Goal: Contribute content: Contribute content

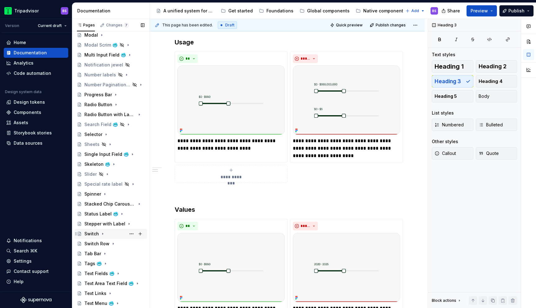
scroll to position [268, 0]
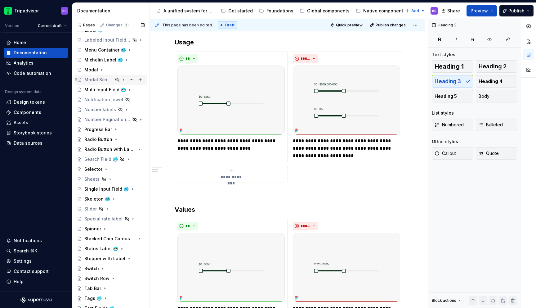
click at [104, 77] on div "Modal Scrim 🥶" at bounding box center [98, 80] width 29 height 6
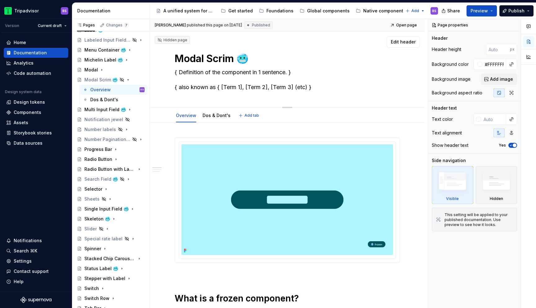
click at [220, 74] on textarea "{ Definition of the component in 1 sentence. } { also known as { [Term 1], [Ter…" at bounding box center [285, 79] width 225 height 25
paste textarea "A modal scrim is a temporary treatment that can be applied directly behind a mo…"
type textarea "*"
type textarea "A modal scrim is a temporary treatment that can be applied directly behind a mo…"
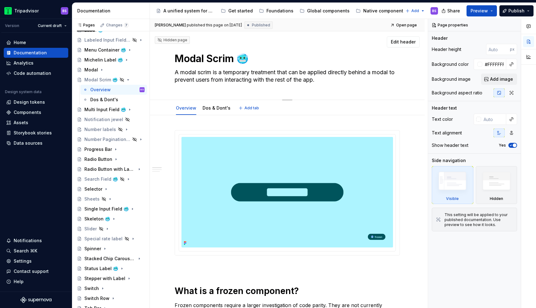
drag, startPoint x: 223, startPoint y: 72, endPoint x: 164, endPoint y: 72, distance: 58.3
click at [165, 72] on div "Hidden page Modal Scrim 🥶 A modal scrim is a temporary treatment that can be ap…" at bounding box center [287, 65] width 275 height 69
type textarea "*"
type textarea "A temporary treatment that can be applied directly behind a modal to prevent us…"
click at [293, 79] on textarea "A temporary treatment that can be applied directly behind a modal to prevent us…" at bounding box center [285, 75] width 225 height 17
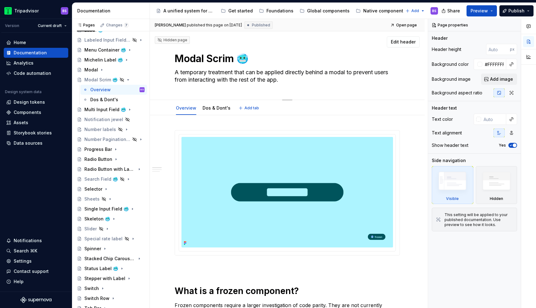
type textarea "*"
type textarea "A temporary treatment that can be applied directly behind a modal to prevent us…"
type textarea "*"
type textarea "A temporary treatment that can be applied directly behind a modal to prevent us…"
type textarea "*"
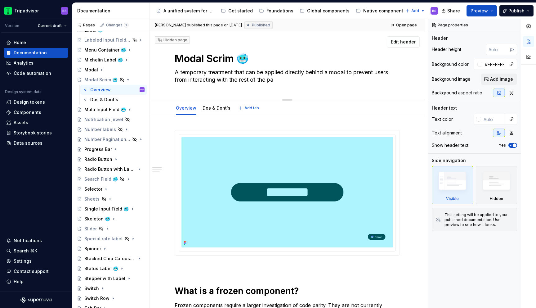
type textarea "A temporary treatment that can be applied directly behind a modal to prevent us…"
type textarea "*"
type textarea "A temporary treatment that can be applied directly behind a modal to prevent us…"
type textarea "*"
type textarea "A temporary treatment that can be applied directly behind a modal to prevent us…"
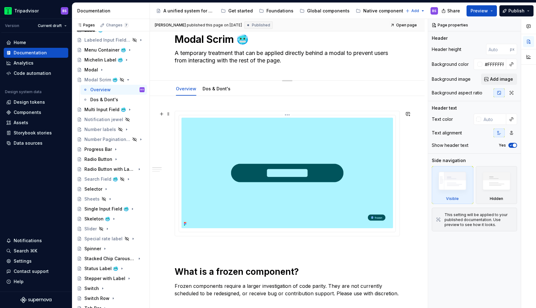
scroll to position [9, 0]
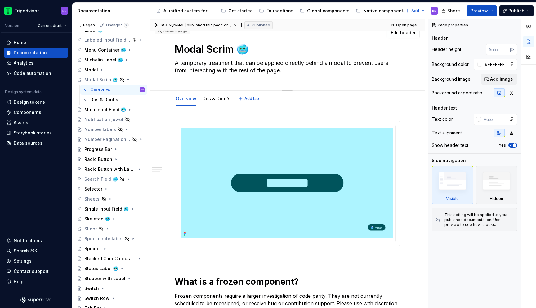
click at [264, 61] on textarea "A temporary treatment that can be applied directly behind a modal to prevent us…" at bounding box center [285, 66] width 225 height 17
type textarea "*"
type textarea "A temporary treatment applied directly behind a modal to prevent users from int…"
type textarea "*"
type textarea "A temporary treatment applied directly behind a modal to prevent users from int…"
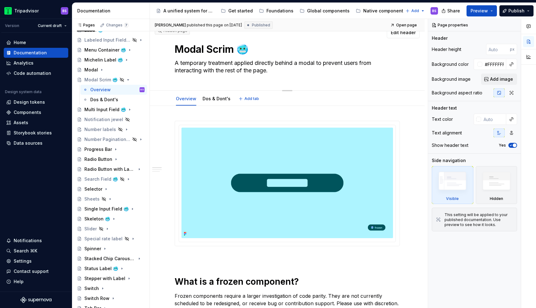
type textarea "*"
type textarea "A temporary streatment applied directly behind a modal to prevent users from in…"
type textarea "*"
type textarea "A temporary sctreatment applied directly behind a modal to prevent users from i…"
type textarea "*"
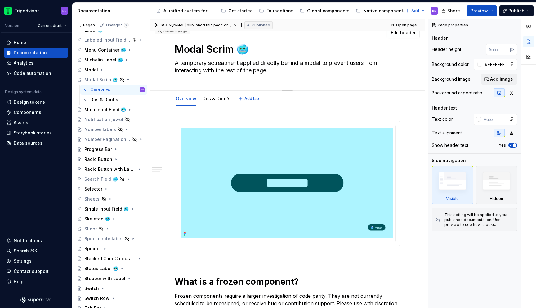
type textarea "A temporary scrtreatment applied directly behind a modal to prevent users from …"
type textarea "*"
type textarea "A temporary scretreatment applied directly behind a modal to prevent users from…"
type textarea "*"
type textarea "A temporary screetreatment applied directly behind a modal to prevent users fro…"
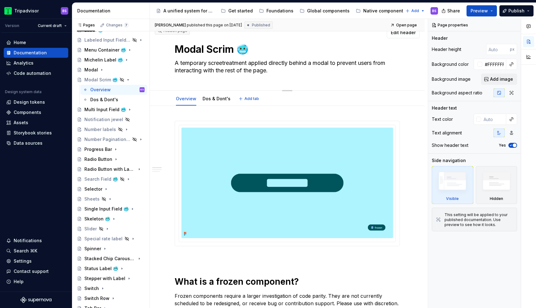
type textarea "*"
type textarea "A temporary screentreatment applied directly behind a modal to prevent users fr…"
type textarea "*"
type textarea "A temporary screen treatment applied directly behind a modal to prevent users f…"
type textarea "*"
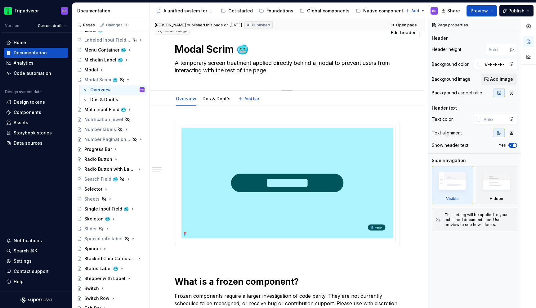
type textarea "A temporary f applied directly behind a modal to prevent users from interacting…"
type textarea "*"
type textarea "A temporary fi applied directly behind a modal to prevent users from interactin…"
type textarea "*"
type textarea "A temporary fil applied directly behind a modal to prevent users from interacti…"
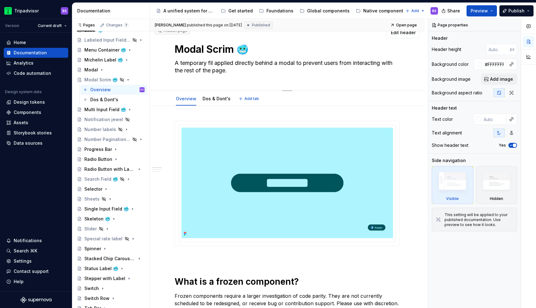
type textarea "*"
type textarea "A temporary file applied directly behind a modal to prevent users from interact…"
type textarea "*"
type textarea "A temporary filed applied directly behind a modal to prevent users from interac…"
type textarea "*"
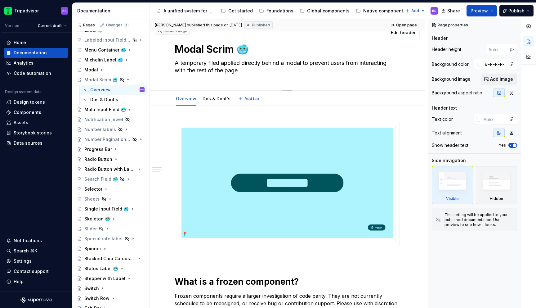
type textarea "A temporary filed applied directly behind a modal to prevent users from interac…"
type textarea "*"
type textarea "A temporary filed of applied directly behind a modal to prevent users from inte…"
type textarea "*"
type textarea "A temporary filed of applied directly behind a modal to prevent users from inte…"
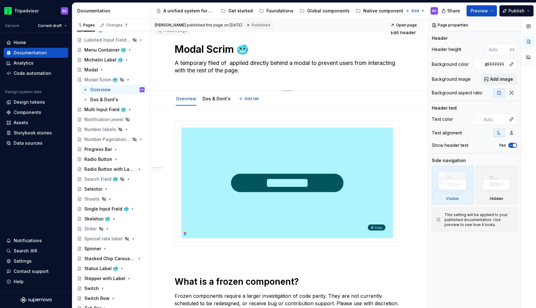
type textarea "*"
type textarea "A temporary filed of applied directly behind a modal to prevent users from inte…"
type textarea "*"
type textarea "A temporary filed o applied directly behind a modal to prevent users from inter…"
type textarea "*"
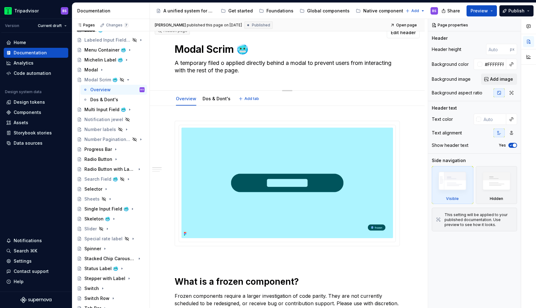
type textarea "A temporary filed applied directly behind a modal to prevent users from interac…"
type textarea "*"
type textarea "A temporary filed applied directly behind a modal to prevent users from interac…"
type textarea "*"
type textarea "A temporary file applied directly behind a modal to prevent users from interact…"
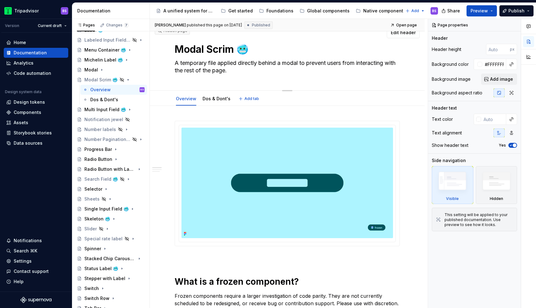
type textarea "*"
type textarea "A temporary fil applied directly behind a modal to prevent users from interacti…"
type textarea "*"
type textarea "A temporary fi applied directly behind a modal to prevent users from interactin…"
type textarea "*"
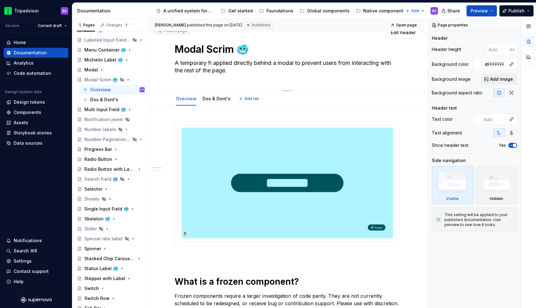
type textarea "A temporary fid applied directly behind a modal to prevent users from interacti…"
type textarea "*"
type textarea "A temporary fidl applied directly behind a modal to prevent users from interact…"
type textarea "*"
type textarea "A temporary fidl applied directly behind a modal to prevent users from interact…"
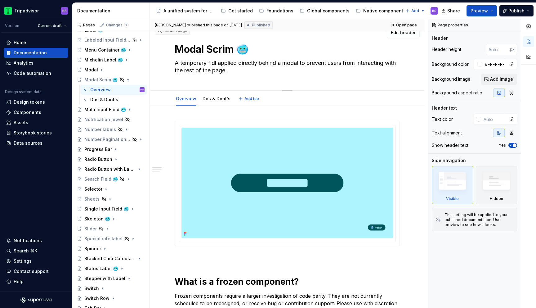
click at [214, 63] on textarea "A temporary fidl applied directly behind a modal to prevent users from interact…" at bounding box center [285, 66] width 225 height 17
type textarea "*"
type textarea "A temporary fil applied directly behind a modal to prevent users from interacti…"
type textarea "*"
type textarea "A temporary fl applied directly behind a modal to prevent users from interactin…"
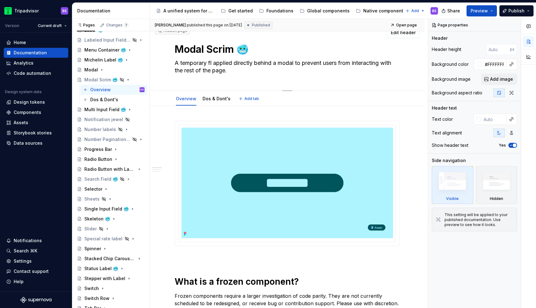
type textarea "*"
type textarea "A temporary fil applied directly behind a modal to prevent users from interacti…"
type textarea "*"
type textarea "A temporary fiel applied directly behind a modal to prevent users from interact…"
type textarea "*"
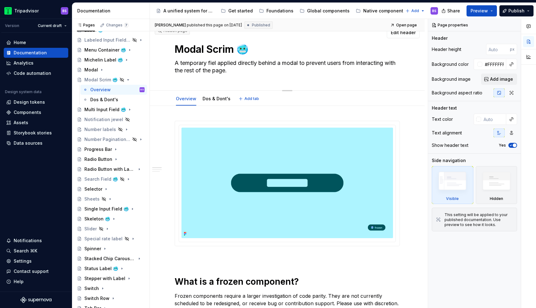
type textarea "A temporary field applied directly behind a modal to prevent users from interac…"
type textarea "*"
type textarea "A temporary field applied directly behind a modal to prevent users from interac…"
type textarea "*"
type textarea "A temporary field of applied directly behind a modal to prevent users from inte…"
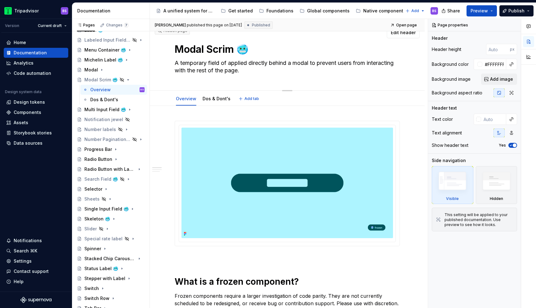
type textarea "*"
type textarea "A temporary field of applied directly behind a modal to prevent users from inte…"
type textarea "*"
type textarea "A temporary field of c applied directly behind a modal to prevent users from in…"
type textarea "*"
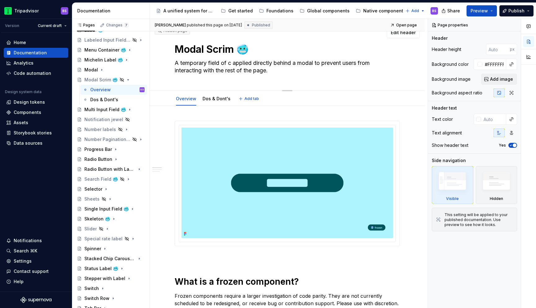
type textarea "A temporary field of co applied directly behind a modal to prevent users from i…"
type textarea "*"
type textarea "A temporary field of col applied directly behind a modal to prevent users from …"
type textarea "*"
type textarea "A temporary field of colo applied directly behind a modal to prevent users from…"
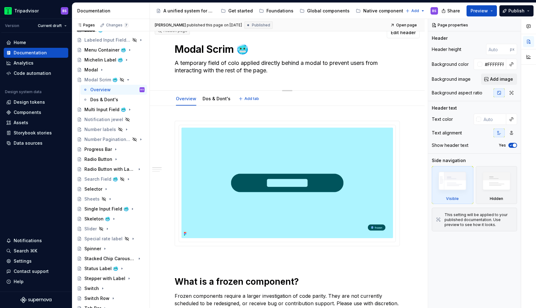
type textarea "*"
type textarea "A temporary field of color applied directly behind a modal to prevent users fro…"
type textarea "*"
type textarea "A temporary field of color applied directly behind a modal to o users from inte…"
type textarea "*"
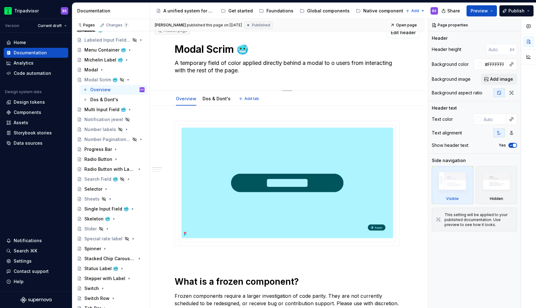
type textarea "A temporary field of color applied directly behind a modal to ob users from int…"
type textarea "*"
type textarea "A temporary field of color applied directly behind a modal to obs users from in…"
type textarea "*"
type textarea "A temporary field of color applied directly behind a modal to obsc users from i…"
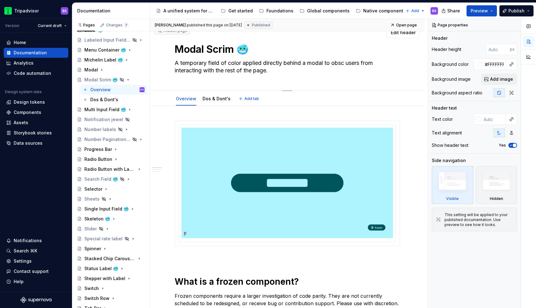
type textarea "*"
type textarea "A temporary field of color applied directly behind a modal to obscu users from …"
type textarea "*"
type textarea "A temporary field of color applied directly behind a modal to obscur users from…"
type textarea "*"
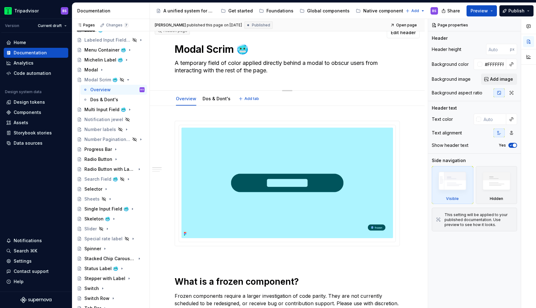
type textarea "A temporary field of color applied directly behind a modal to obscure users fro…"
type textarea "*"
type textarea "A temporary field of color applied directly behind a modal to obscure users fro…"
type textarea "*"
type textarea "A temporary field of color applied directly behind a modal to obscure i users f…"
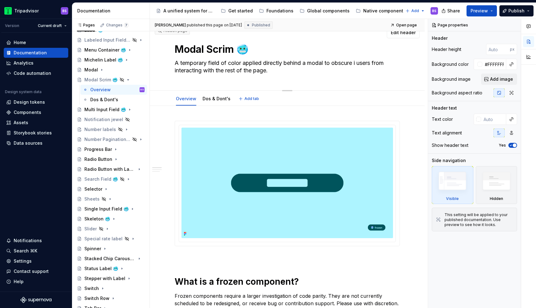
type textarea "*"
type textarea "A temporary field of color applied directly behind a modal to obscure in users …"
type textarea "*"
type textarea "A temporary field of color applied directly behind a modal to obscure int users…"
type textarea "*"
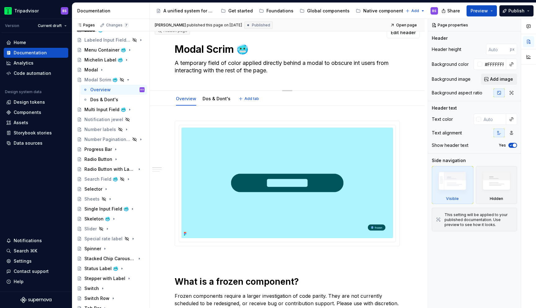
type textarea "A temporary field of color applied directly behind a modal to obscure inte user…"
type textarea "*"
type textarea "A temporary field of color applied directly behind a modal to obscure inter use…"
type textarea "*"
type textarea "A temporary field of color applied directly behind a modal to obscure intera us…"
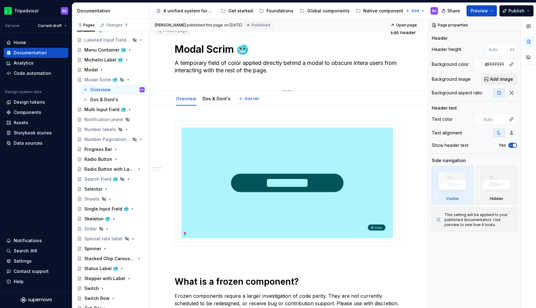
type textarea "*"
type textarea "A temporary field of color applied directly behind a modal to obscure interac u…"
type textarea "*"
type textarea "A temporary field of color applied directly behind a modal to obscure interact …"
type textarea "*"
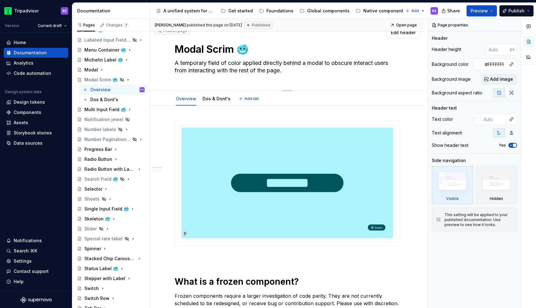
type textarea "A temporary field of color applied directly behind a modal to obscure interacti…"
type textarea "*"
type textarea "A temporary field of color applied directly behind a modal to obscure interacti…"
type textarea "*"
type textarea "A temporary field of color applied directly behind a modal to obscure interacti…"
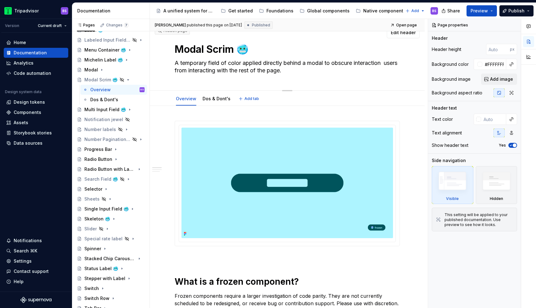
type textarea "*"
type textarea "A temporary field of color applied directly behind a modal to obscure interacti…"
type textarea "*"
type textarea "A temporary field of color applied directly behind a modal to obscure interacti…"
type textarea "*"
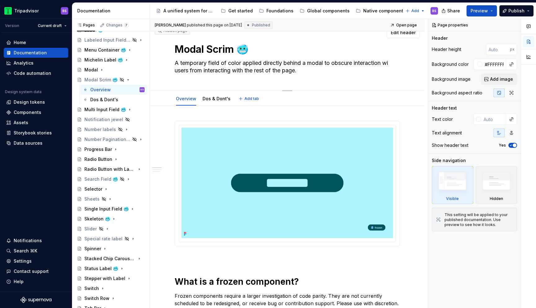
type textarea "A temporary field of color applied directly behind a modal to obscure interacti…"
type textarea "*"
type textarea "A temporary field of color applied directly behind a modal to obscure interacti…"
type textarea "*"
type textarea "A temporary field of color applied directly behind a modal to obscure interacti…"
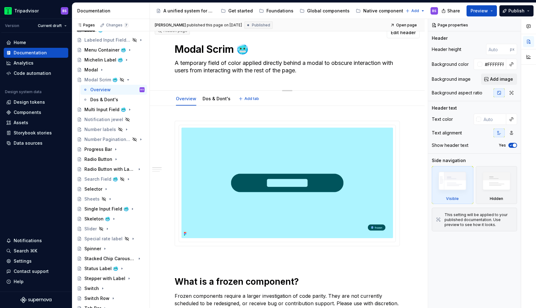
type textarea "*"
type textarea "A temporary field of color applied directly behind a modal to obscure interacti…"
type textarea "*"
type textarea "A temporary field of color applied directly behind a modal to obscure interacti…"
type textarea "*"
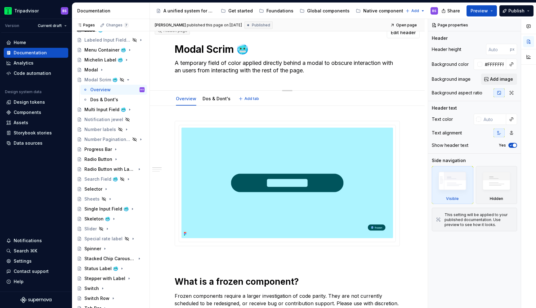
type textarea "A temporary field of color applied directly behind a modal to obscure interacti…"
type textarea "*"
type textarea "A temporary field of color applied directly behind a modal to obscure interacti…"
type textarea "*"
type textarea "A temporary field of color applied directly behind a modal to obscure interacti…"
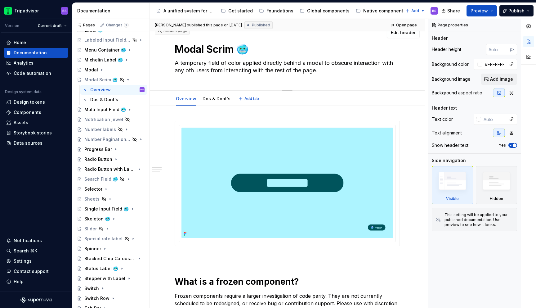
type textarea "*"
type textarea "A temporary field of color applied directly behind a modal to obscure interacti…"
type textarea "*"
type textarea "A temporary field of color applied directly behind a modal to obscure interacti…"
type textarea "*"
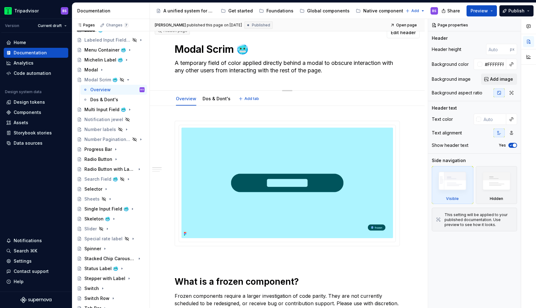
type textarea "A temporary field of color applied directly behind a modal to obscure interacti…"
type textarea "*"
type textarea "A temporary field of color applied directly behind a modal to obscure interacti…"
type textarea "*"
type textarea "A temporary field of color applied directly behind a modal to obscure interacti…"
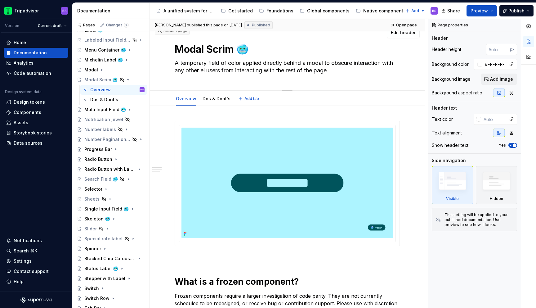
type textarea "*"
type textarea "A temporary field of color applied directly behind a modal to obscure interacti…"
type textarea "*"
type textarea "A temporary field of color applied directly behind a modal to obscure interacti…"
type textarea "*"
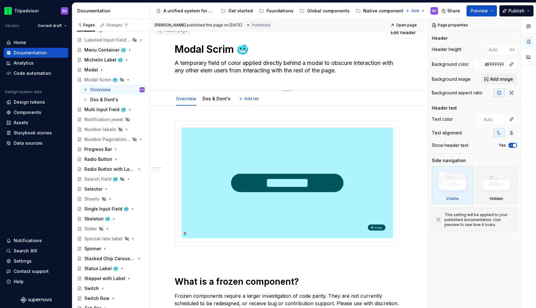
type textarea "A temporary field of color applied directly behind a modal to obscure interacti…"
type textarea "*"
type textarea "A temporary field of color applied directly behind a modal to obscure interacti…"
type textarea "*"
type textarea "A temporary field of color applied directly behind a modal to obscure interacti…"
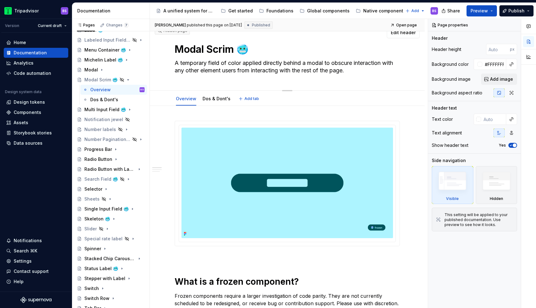
type textarea "*"
type textarea "A temporary field of color applied directly behind a modal to obscure interacti…"
type textarea "*"
type textarea "A temporary field of color applied directly behind a modal to obscure interacti…"
type textarea "*"
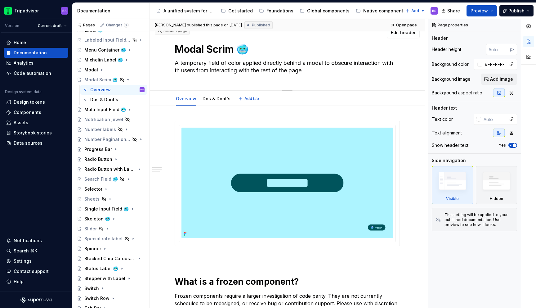
type textarea "A temporary field of color applied directly behind a modal to obscure interacti…"
type textarea "*"
type textarea "A temporary field of color applied directly behind a modal to obscure interacti…"
type textarea "*"
type textarea "A temporary field of color applied directly behind a modal to obscure interacti…"
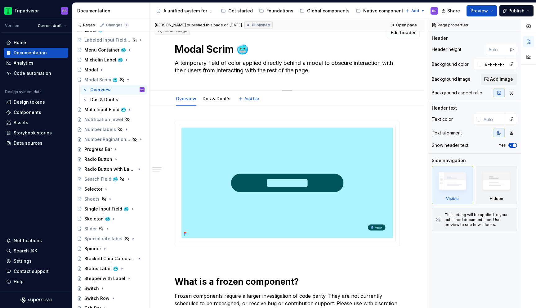
type textarea "*"
type textarea "A temporary field of color applied directly behind a modal to obscure interacti…"
type textarea "*"
type textarea "A temporary field of color applied directly behind a modal to obscure interacti…"
type textarea "*"
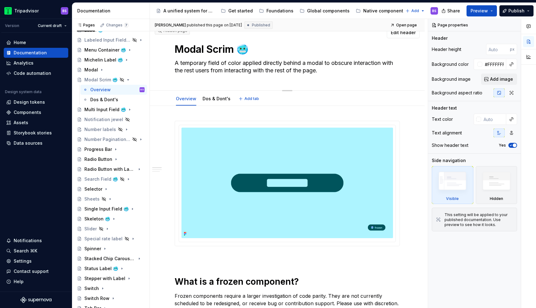
type textarea "A temporary field of color applied directly behind a modal to obscure interacti…"
type textarea "*"
type textarea "A temporary field of color applied directly behind a modal to obscure interacti…"
type textarea "*"
type textarea "A temporary field of color applied directly behind a modal to obscure interacti…"
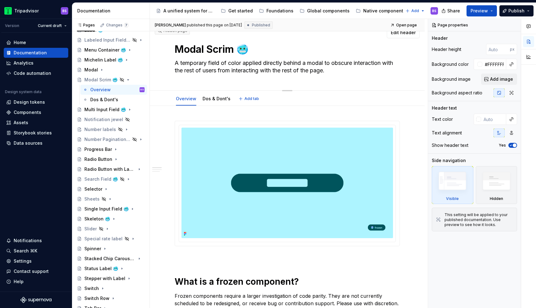
type textarea "*"
type textarea "A temporary field of color applied directly behind a modal to obscure interacti…"
type textarea "*"
type textarea "A temporary field of color applied directly behind a modal to obscure interacti…"
type textarea "*"
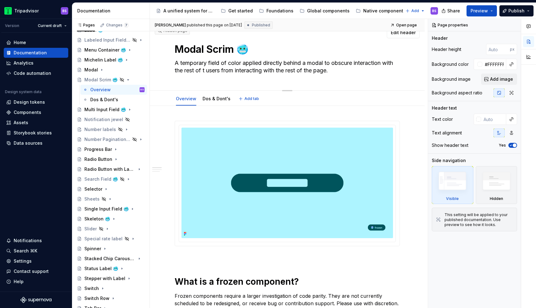
type textarea "A temporary field of color applied directly behind a modal to obscure interacti…"
type textarea "*"
type textarea "A temporary field of color applied directly behind a modal to obscure interacti…"
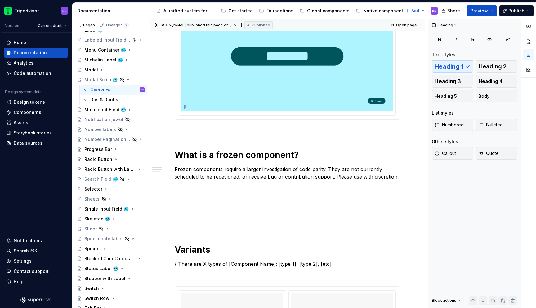
scroll to position [119, 0]
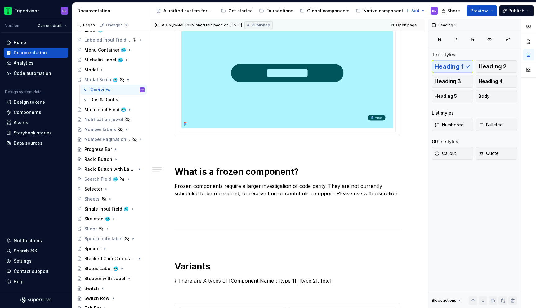
click at [287, 89] on img at bounding box center [288, 73] width 212 height 110
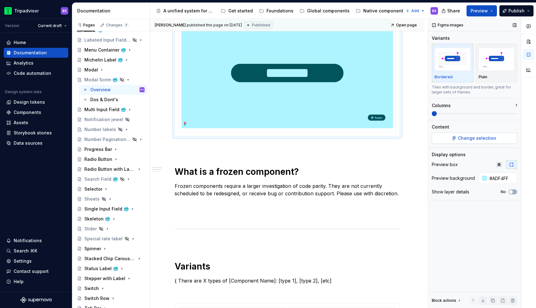
click at [480, 138] on span "Change selection" at bounding box center [477, 138] width 38 height 6
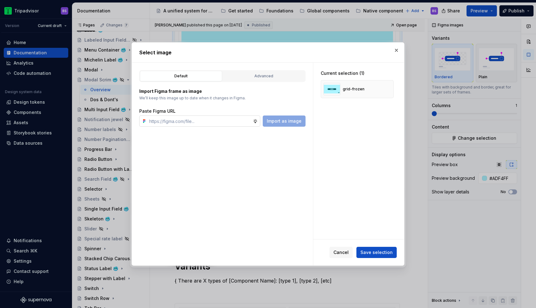
click at [193, 122] on input "text" at bounding box center [200, 120] width 106 height 11
paste input "https://www.figma.com/design/Rk3eGC5124Z7punn8EFUkb/Atlas-Web-Documentation?nod…"
click at [287, 125] on button "Import as image" at bounding box center [284, 120] width 43 height 11
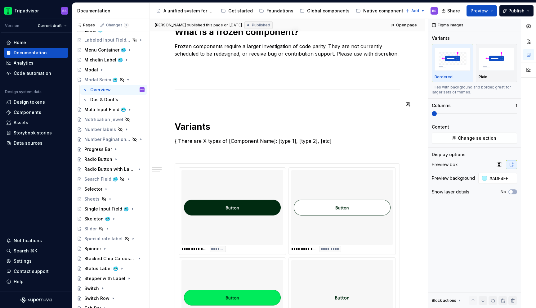
scroll to position [272, 0]
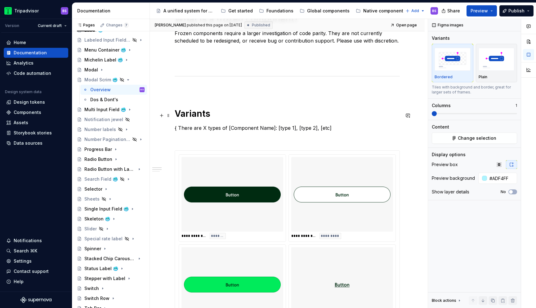
click at [176, 115] on h1 "Variants" at bounding box center [287, 113] width 225 height 11
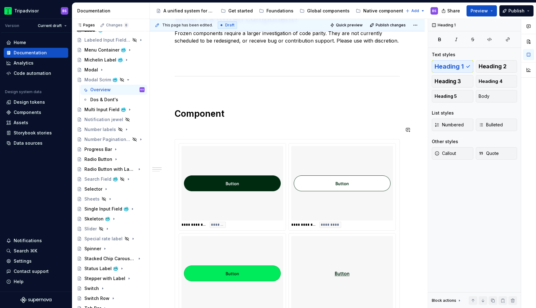
click at [194, 137] on div "**********" at bounding box center [287, 268] width 225 height 820
click at [201, 169] on img at bounding box center [232, 183] width 97 height 70
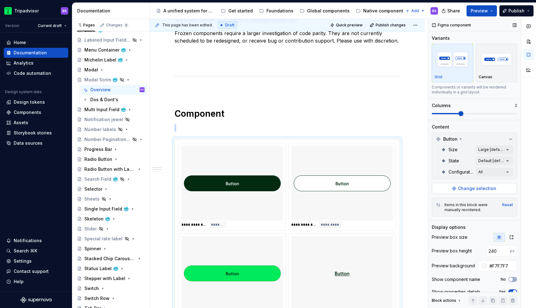
click at [450, 188] on button "Change selection" at bounding box center [474, 188] width 85 height 11
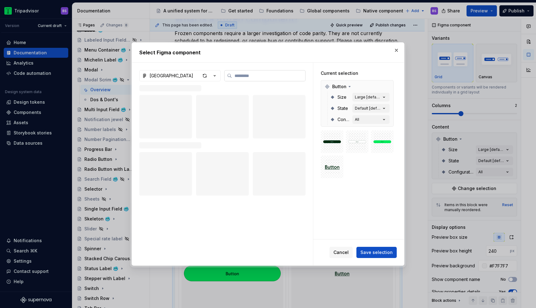
click at [240, 80] on label at bounding box center [264, 75] width 81 height 11
click at [240, 79] on input "search" at bounding box center [268, 76] width 73 height 6
click at [214, 74] on icon "button" at bounding box center [215, 76] width 6 height 6
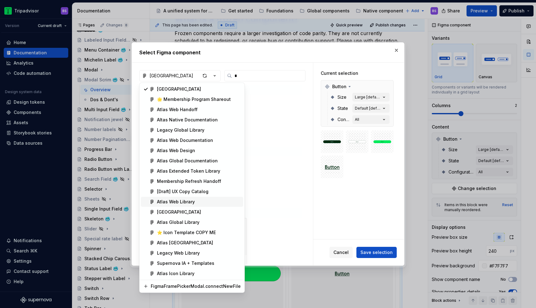
click at [189, 202] on div "Atlas Web Library" at bounding box center [176, 202] width 38 height 6
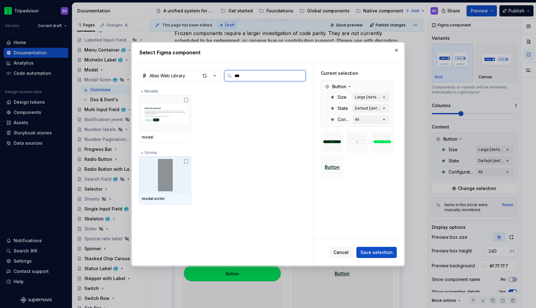
click at [179, 161] on img at bounding box center [165, 175] width 47 height 32
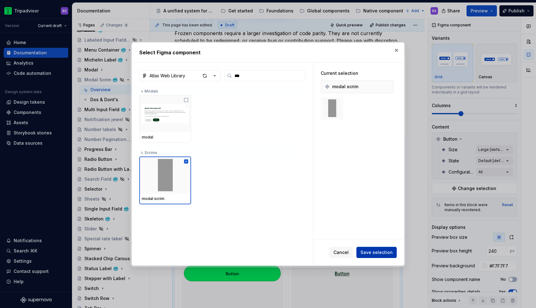
click at [384, 252] on span "Save selection" at bounding box center [377, 252] width 32 height 6
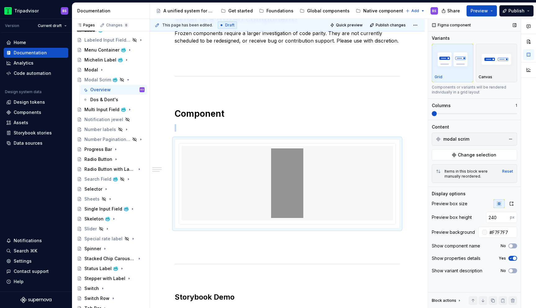
click at [433, 114] on span at bounding box center [434, 113] width 5 height 5
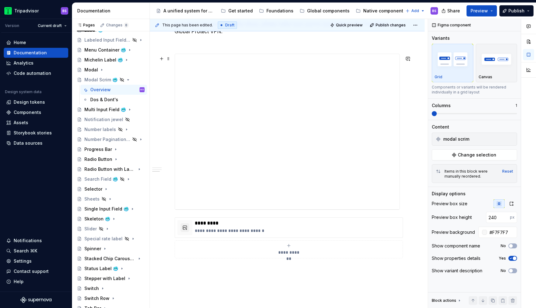
scroll to position [577, 0]
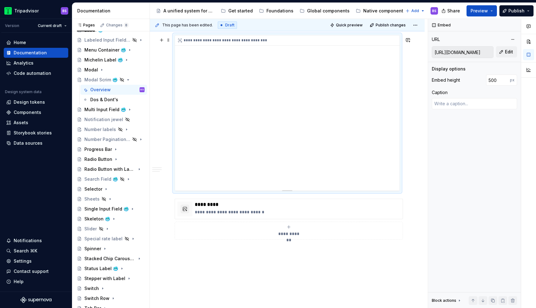
click at [337, 125] on div "**********" at bounding box center [287, 112] width 225 height 155
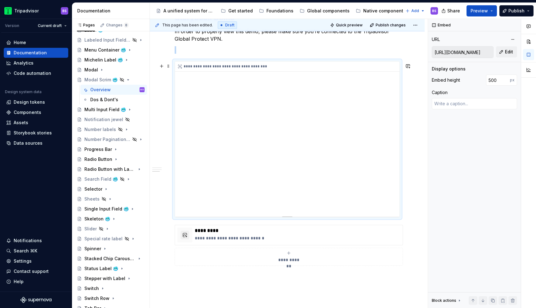
scroll to position [548, 0]
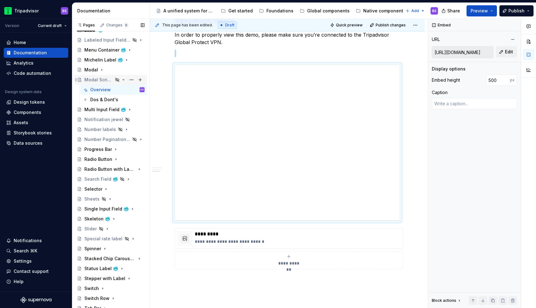
click at [124, 79] on icon "Page tree" at bounding box center [124, 79] width 2 height 1
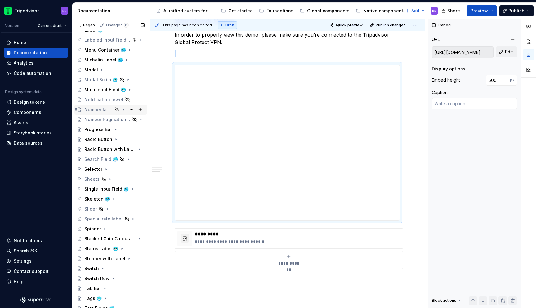
click at [105, 109] on div "Number labels" at bounding box center [98, 109] width 29 height 6
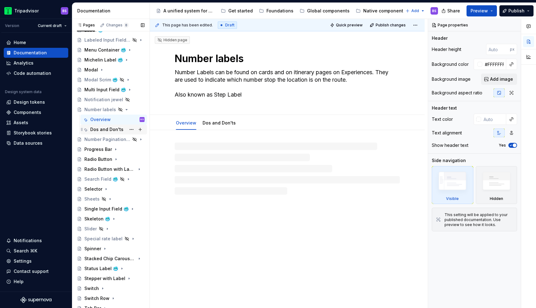
click at [116, 126] on div "Dos and Don'ts" at bounding box center [106, 129] width 33 height 6
click at [219, 118] on html "Tripadvisor BS Version Current draft Home Documentation Analytics Code automati…" at bounding box center [268, 154] width 536 height 308
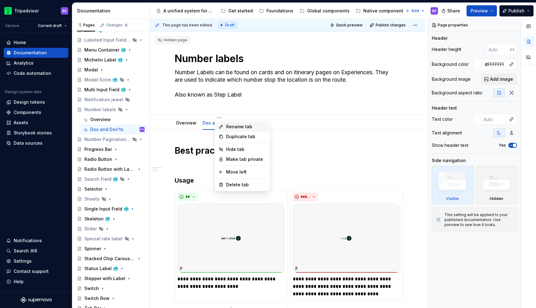
click at [232, 127] on div "Rename tab" at bounding box center [246, 127] width 40 height 6
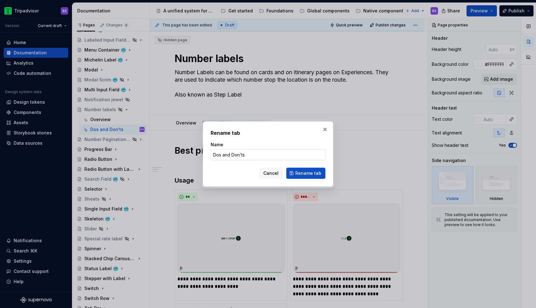
click at [228, 154] on input "Dos and Don'ts" at bounding box center [268, 154] width 115 height 11
click at [298, 174] on span "Rename tab" at bounding box center [308, 173] width 26 height 6
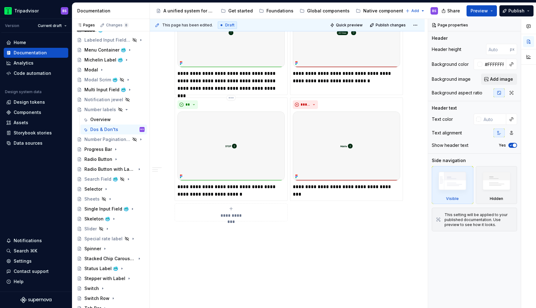
scroll to position [385, 0]
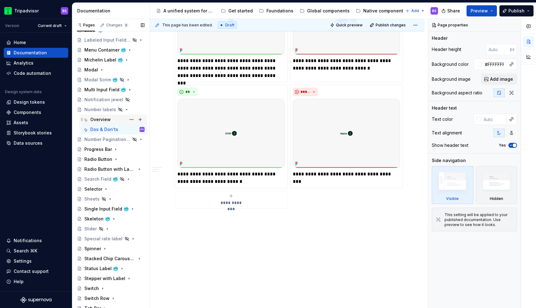
click at [121, 119] on div "Overview" at bounding box center [117, 119] width 54 height 9
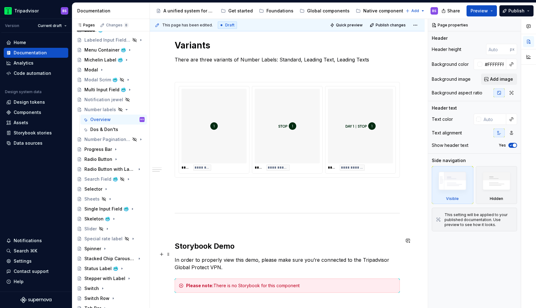
scroll to position [441, 0]
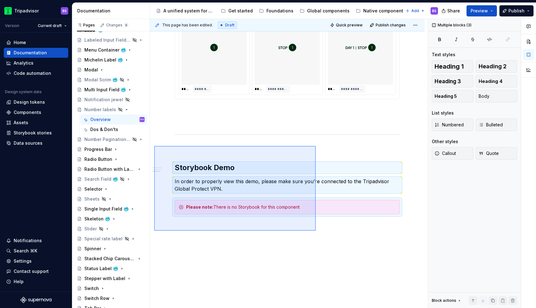
drag, startPoint x: 154, startPoint y: 146, endPoint x: 316, endPoint y: 231, distance: 182.5
click at [316, 231] on div "**********" at bounding box center [289, 163] width 278 height 289
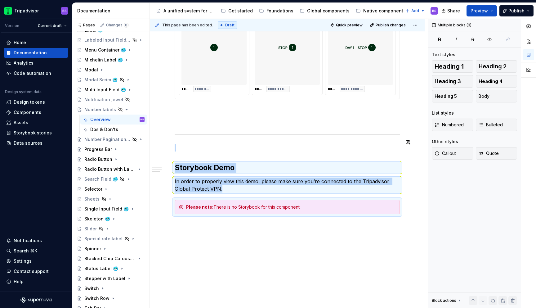
copy div "Storybook Demo In order to properly view this demo, please make sure you’re con…"
click at [122, 109] on icon "Page tree" at bounding box center [123, 109] width 5 height 5
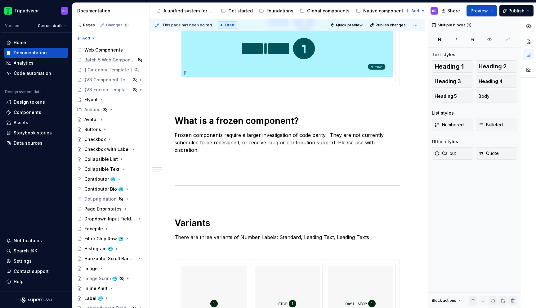
scroll to position [0, 0]
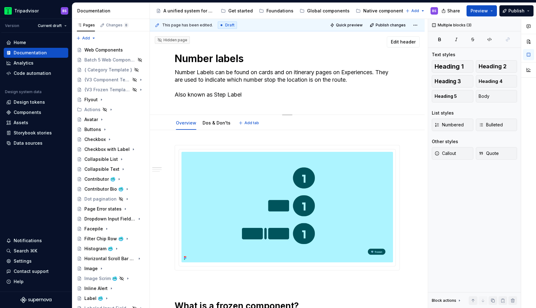
click at [218, 60] on textarea "Number labels" at bounding box center [285, 58] width 225 height 15
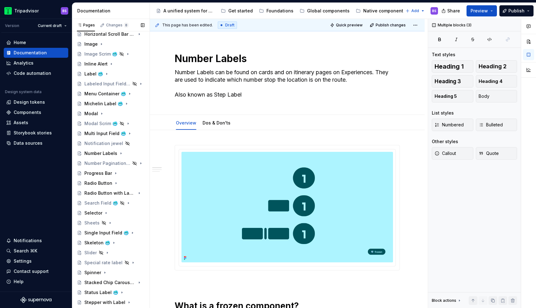
scroll to position [208, 0]
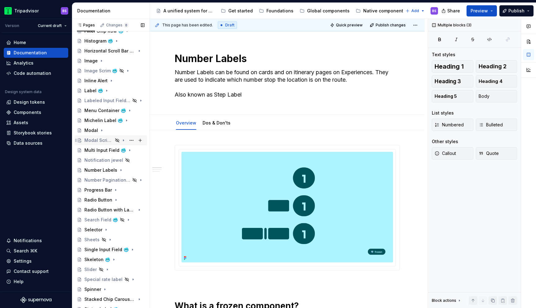
click at [106, 143] on div "Modal Scrim 🥶" at bounding box center [98, 140] width 29 height 6
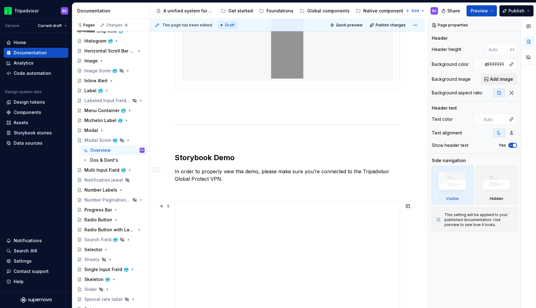
scroll to position [414, 0]
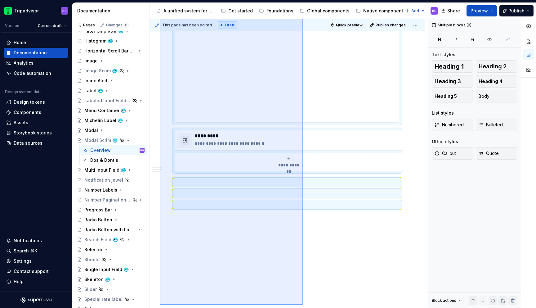
drag, startPoint x: 160, startPoint y: 143, endPoint x: 304, endPoint y: 305, distance: 216.5
click at [304, 305] on div "**********" at bounding box center [289, 163] width 278 height 289
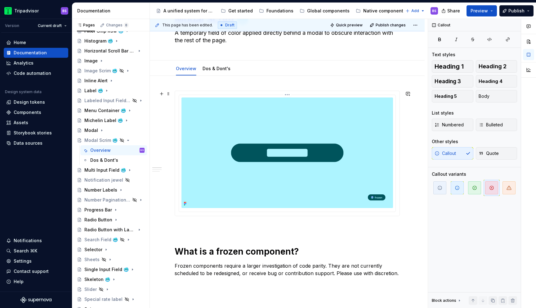
scroll to position [0, 0]
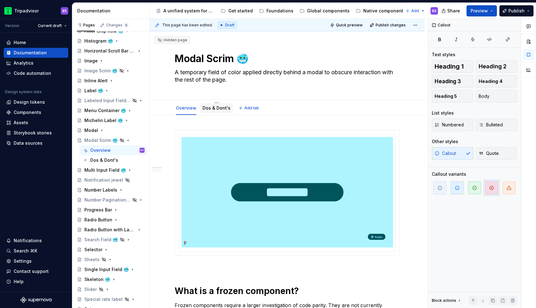
click at [224, 106] on link "Dos & Dont's" at bounding box center [217, 107] width 28 height 5
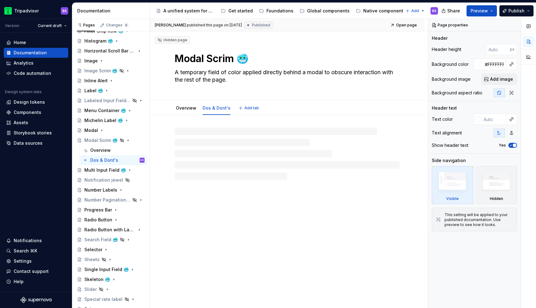
click at [249, 63] on textarea "Modal Scrim 🥶" at bounding box center [285, 58] width 225 height 15
click at [247, 61] on textarea "Modal Scrim 🥶" at bounding box center [285, 58] width 225 height 15
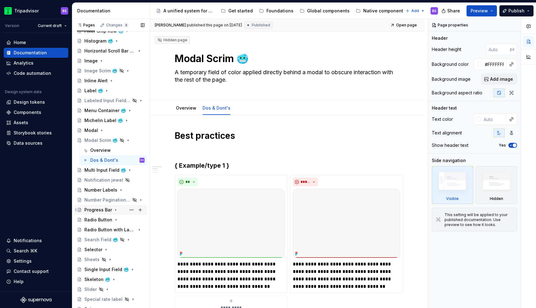
scroll to position [212, 0]
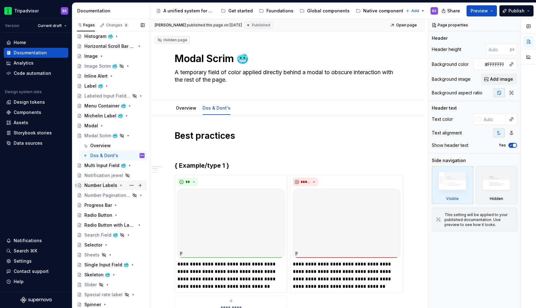
click at [110, 184] on div "Number Labels" at bounding box center [100, 185] width 33 height 6
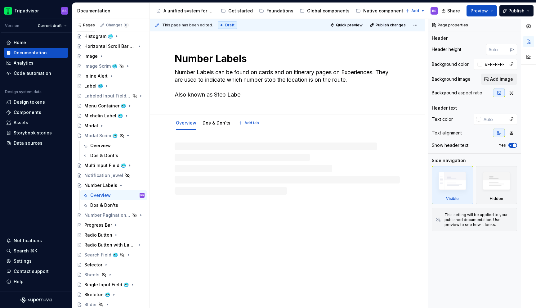
click at [231, 61] on textarea "Number Labels" at bounding box center [285, 58] width 225 height 15
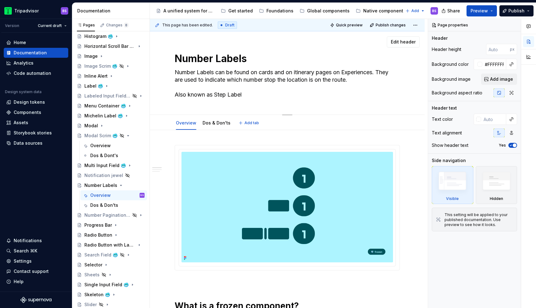
paste textarea "🥶"
click at [253, 64] on textarea "Number Labels 🥶" at bounding box center [285, 58] width 225 height 15
click at [132, 185] on button "Page tree" at bounding box center [131, 185] width 9 height 9
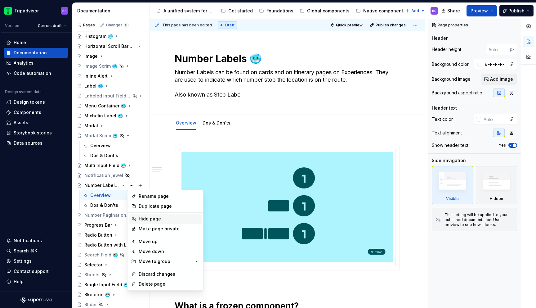
click at [148, 215] on div "Hide page" at bounding box center [165, 219] width 73 height 10
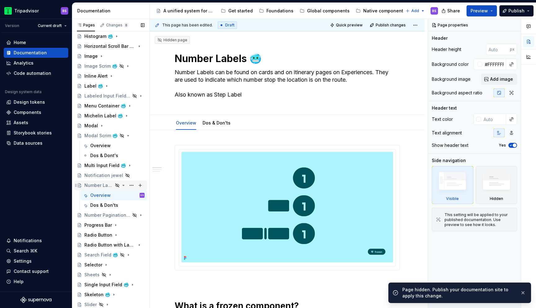
click at [124, 185] on icon "Page tree" at bounding box center [124, 185] width 2 height 1
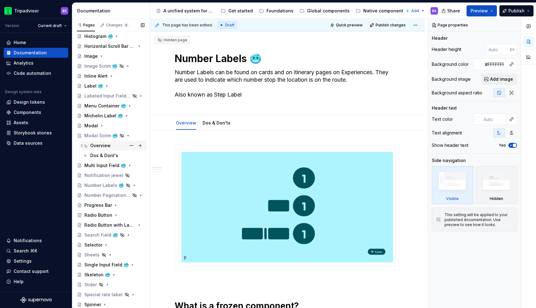
click at [106, 146] on div "Overview" at bounding box center [100, 145] width 20 height 6
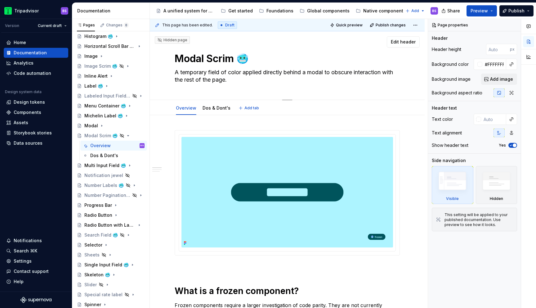
click at [313, 72] on textarea "A temporary field of color applied directly behind a modal to obscure interacti…" at bounding box center [285, 75] width 225 height 17
click at [264, 77] on textarea "A temporary field of color applied directly behind a Modal to obscure interacti…" at bounding box center [285, 75] width 225 height 17
click at [123, 135] on icon "Page tree" at bounding box center [124, 135] width 2 height 1
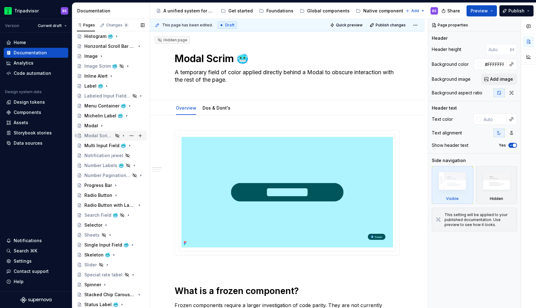
scroll to position [198, 0]
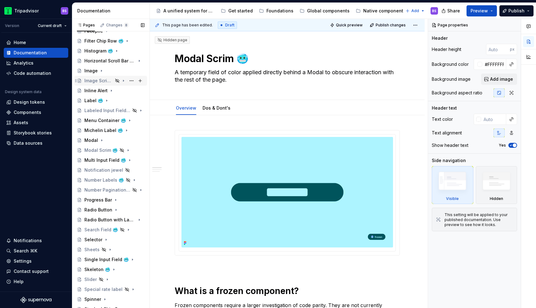
click at [106, 79] on div "Image Scrim 🥶" at bounding box center [98, 81] width 29 height 6
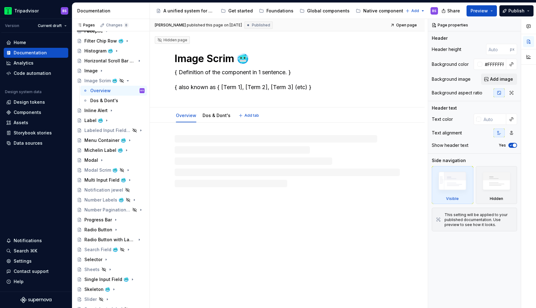
click at [198, 72] on textarea "{ Definition of the component in 1 sentence. } { also known as { [Term 1], [Ter…" at bounding box center [285, 79] width 225 height 25
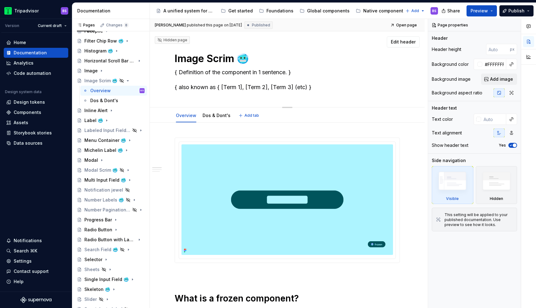
paste textarea "A temporary field of color applied directly behind a Modal to obscure interacti…"
paste textarea
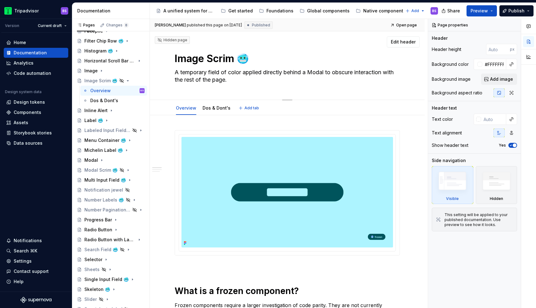
click at [286, 72] on textarea "A temporary field of color applied directly behind a Modal to obscure interacti…" at bounding box center [285, 75] width 225 height 17
click at [336, 72] on textarea "A temporary field of color applied directly on top of an Image to provide acces…" at bounding box center [285, 75] width 225 height 17
click at [223, 160] on img at bounding box center [288, 192] width 212 height 110
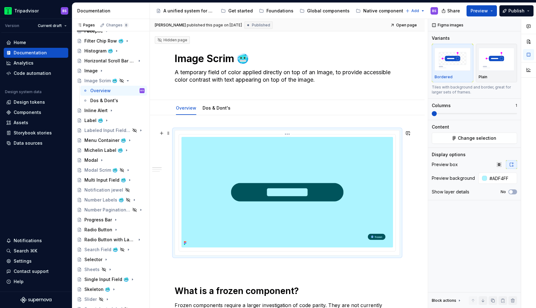
click at [357, 151] on img at bounding box center [288, 192] width 212 height 110
click at [476, 139] on span "Change selection" at bounding box center [477, 138] width 38 height 6
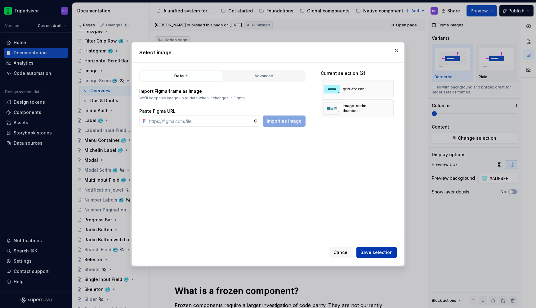
click at [385, 253] on span "Save selection" at bounding box center [377, 252] width 32 height 6
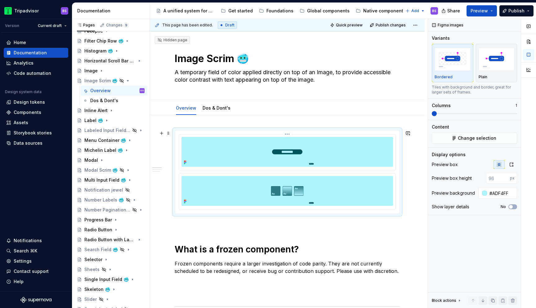
click at [362, 151] on img at bounding box center [288, 152] width 212 height 30
click at [289, 134] on html "Tripadvisor BS Version Current draft Home Documentation Analytics Code automati…" at bounding box center [268, 154] width 536 height 308
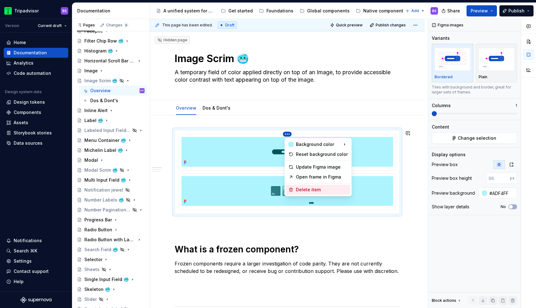
click at [313, 189] on div "Delete item" at bounding box center [322, 190] width 52 height 6
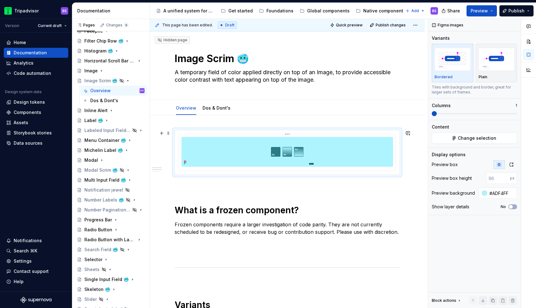
click at [317, 153] on img at bounding box center [288, 152] width 212 height 30
click at [513, 166] on icon "button" at bounding box center [511, 165] width 3 height 4
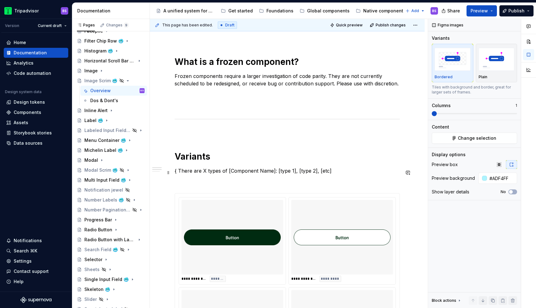
scroll to position [269, 0]
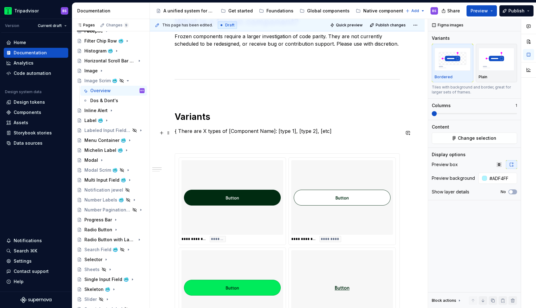
click at [342, 134] on p "{ There are X types of [Component Name]: [type 1], [type 2], [etc]" at bounding box center [287, 130] width 225 height 7
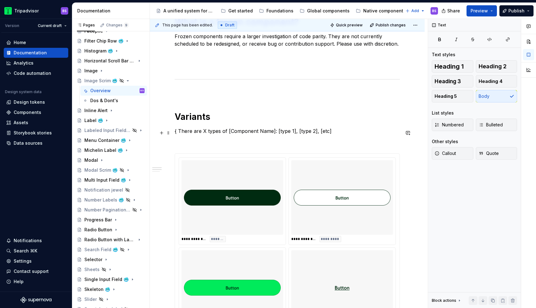
click at [342, 134] on p "{ There are X types of [Component Name]: [type 1], [type 2], [etc]" at bounding box center [287, 130] width 225 height 7
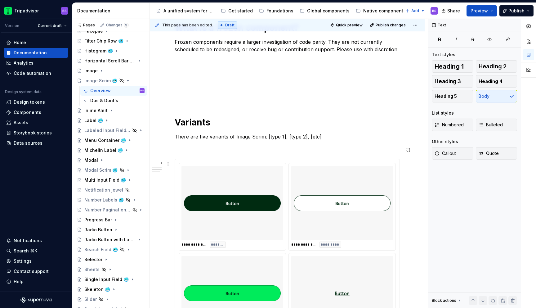
scroll to position [296, 0]
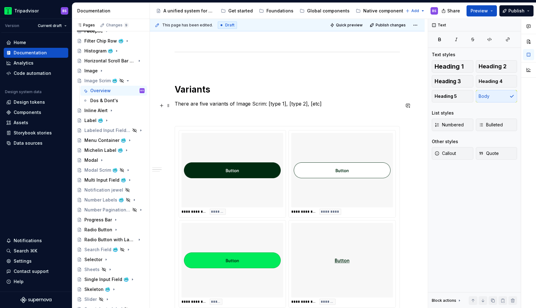
drag, startPoint x: 266, startPoint y: 106, endPoint x: 366, endPoint y: 114, distance: 100.2
click at [366, 114] on div "**********" at bounding box center [287, 249] width 225 height 831
click at [318, 106] on p "There are five variants of Image Scrim: [type 1], [type 2], [etc]" at bounding box center [287, 103] width 225 height 7
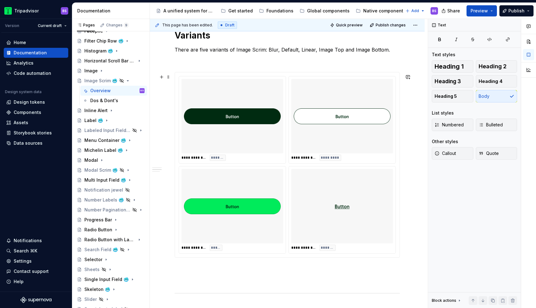
scroll to position [353, 0]
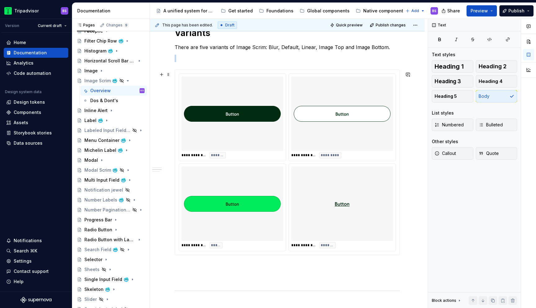
click at [336, 128] on img at bounding box center [342, 114] width 97 height 70
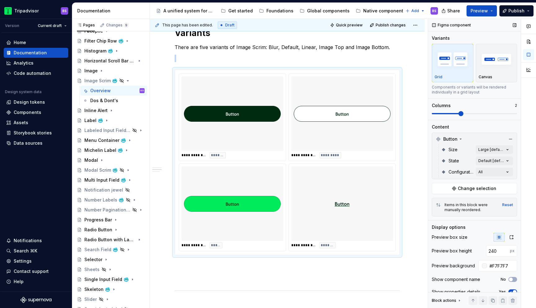
scroll to position [20, 0]
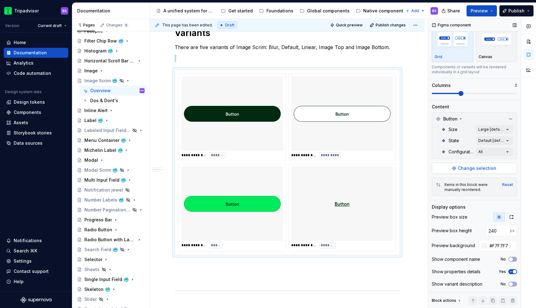
click at [461, 168] on span "Change selection" at bounding box center [477, 168] width 38 height 6
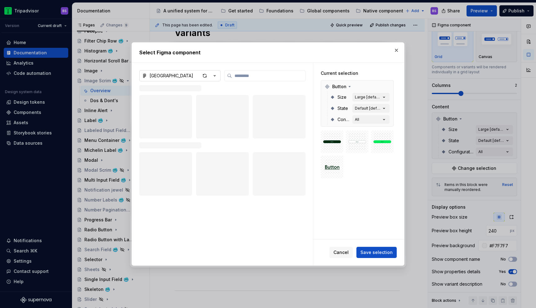
click at [212, 76] on icon "button" at bounding box center [215, 76] width 6 height 6
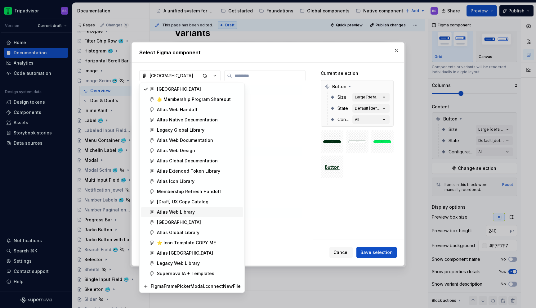
click at [189, 213] on div "Atlas Web Library" at bounding box center [176, 212] width 38 height 6
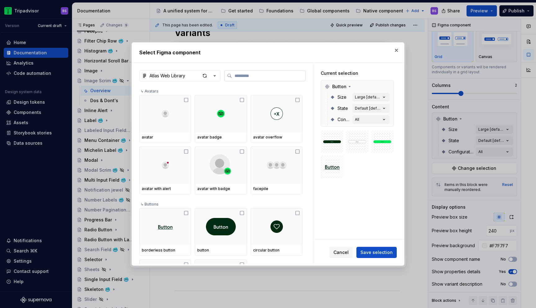
click at [256, 77] on input "search" at bounding box center [268, 76] width 73 height 6
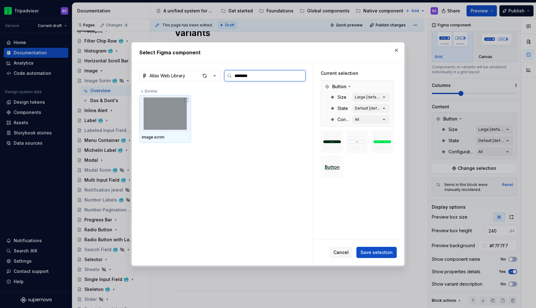
click at [164, 118] on img at bounding box center [165, 113] width 47 height 32
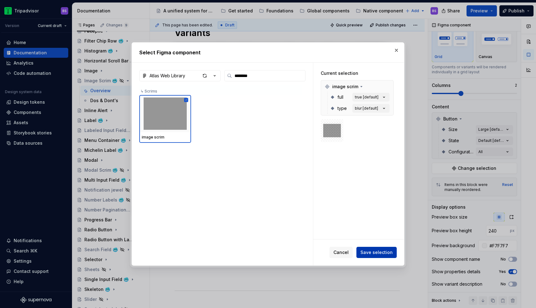
click at [372, 249] on span "Save selection" at bounding box center [377, 252] width 32 height 6
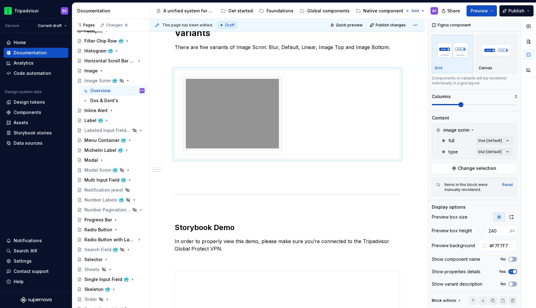
scroll to position [9, 0]
click at [485, 138] on div "Comments Open comments No comments yet Select ‘Comment’ from the block context …" at bounding box center [482, 163] width 108 height 289
click at [485, 148] on div "Comments Open comments No comments yet Select ‘Comment’ from the block context …" at bounding box center [482, 163] width 108 height 289
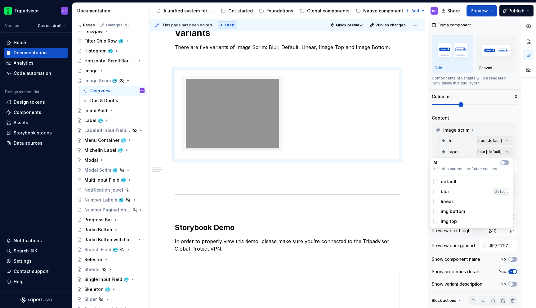
click at [448, 182] on span "default" at bounding box center [449, 181] width 16 height 6
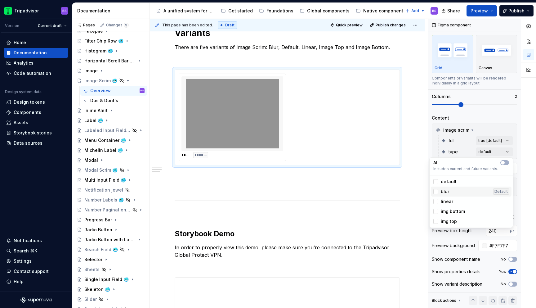
click at [447, 190] on span "blur" at bounding box center [445, 191] width 8 height 6
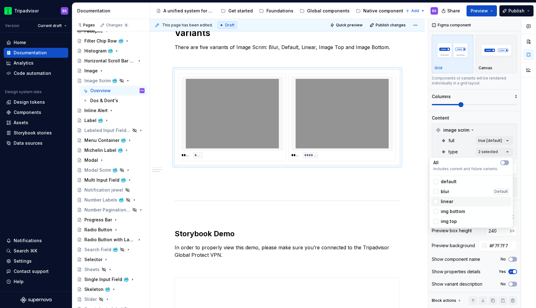
click at [448, 201] on span "linear" at bounding box center [447, 201] width 12 height 6
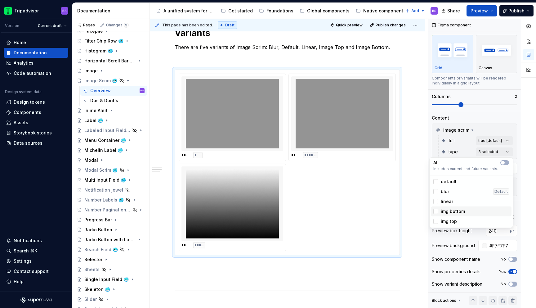
click at [448, 213] on span "img bottom" at bounding box center [453, 211] width 24 height 6
click at [448, 219] on span "img top" at bounding box center [449, 221] width 16 height 6
click at [489, 140] on div "Comments Open comments No comments yet Select ‘Comment’ from the block context …" at bounding box center [482, 163] width 108 height 289
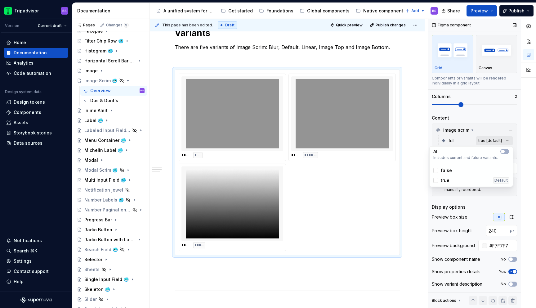
click at [487, 141] on div "Comments Open comments No comments yet Select ‘Comment’ from the block context …" at bounding box center [482, 163] width 108 height 289
click at [437, 169] on div at bounding box center [436, 170] width 5 height 5
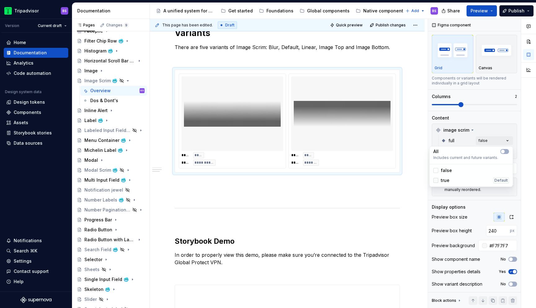
click at [437, 179] on div at bounding box center [436, 180] width 5 height 5
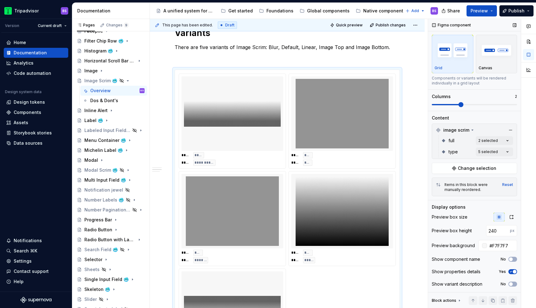
drag, startPoint x: 459, startPoint y: 106, endPoint x: 471, endPoint y: 105, distance: 11.8
click at [471, 105] on div "Comments Open comments No comments yet Select ‘Comment’ from the block context …" at bounding box center [482, 163] width 108 height 289
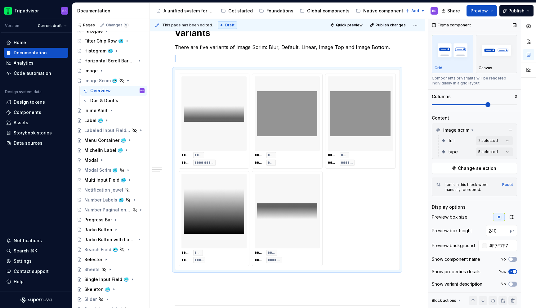
click at [486, 104] on span at bounding box center [488, 104] width 5 height 5
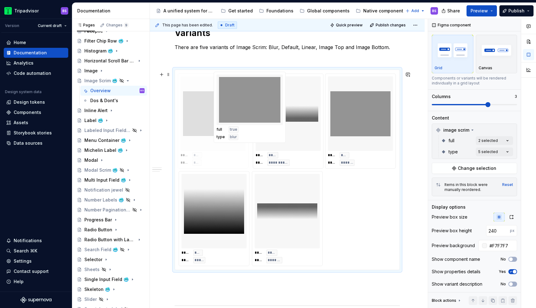
drag, startPoint x: 290, startPoint y: 146, endPoint x: 242, endPoint y: 143, distance: 47.2
click at [242, 143] on body "Tripadvisor BS Version Current draft Home Documentation Analytics Code automati…" at bounding box center [268, 154] width 536 height 308
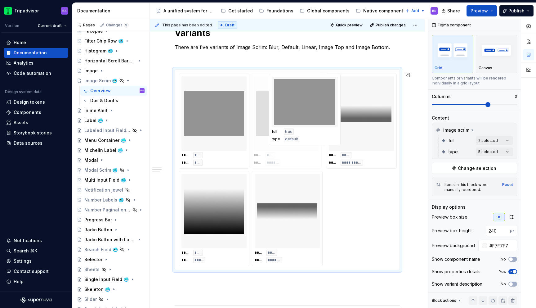
drag, startPoint x: 360, startPoint y: 126, endPoint x: 302, endPoint y: 124, distance: 58.1
click at [302, 124] on body "Tripadvisor BS Version Current draft Home Documentation Analytics Code automati…" at bounding box center [268, 154] width 536 height 308
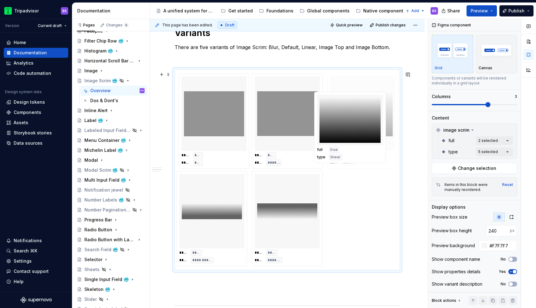
drag, startPoint x: 220, startPoint y: 205, endPoint x: 362, endPoint y: 124, distance: 163.6
click at [362, 124] on body "Tripadvisor BS Version Current draft Home Documentation Analytics Code automati…" at bounding box center [268, 154] width 536 height 308
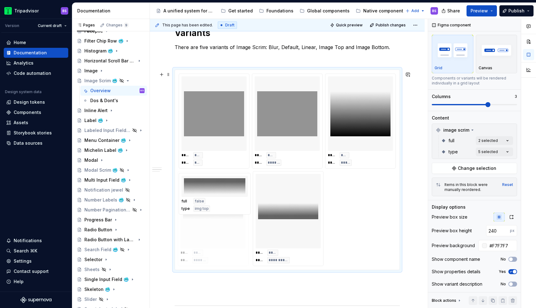
drag, startPoint x: 266, startPoint y: 228, endPoint x: 215, endPoint y: 224, distance: 50.4
click at [215, 224] on body "Tripadvisor BS Version Current draft Home Documentation Analytics Code automati…" at bounding box center [268, 154] width 536 height 308
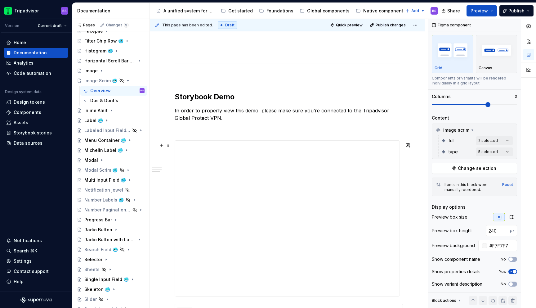
scroll to position [611, 0]
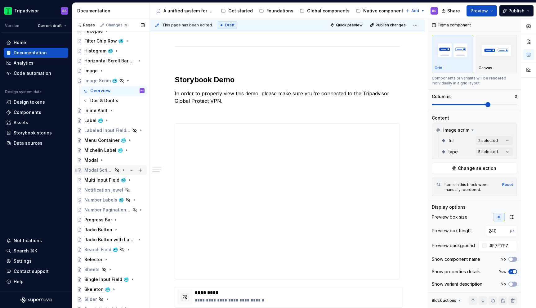
click at [126, 172] on icon "Page tree" at bounding box center [123, 170] width 5 height 5
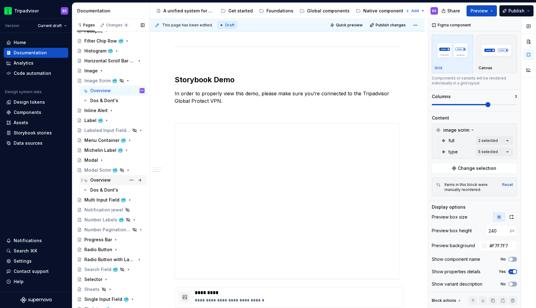
click at [118, 181] on div "Overview" at bounding box center [117, 180] width 54 height 9
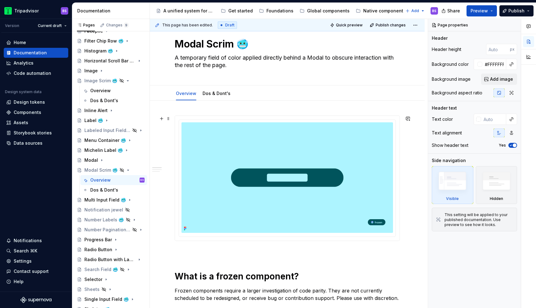
scroll to position [3, 0]
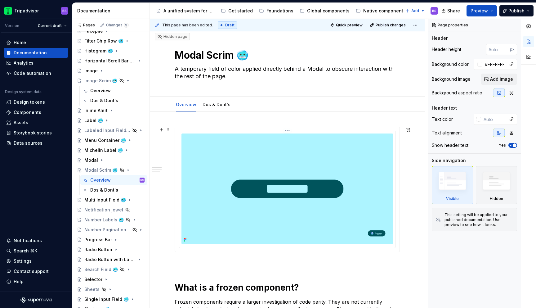
click at [208, 208] on img at bounding box center [288, 188] width 212 height 110
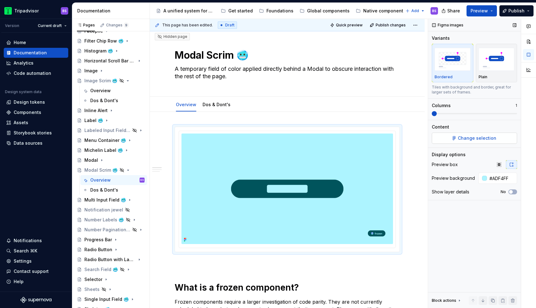
click at [479, 136] on span "Change selection" at bounding box center [477, 138] width 38 height 6
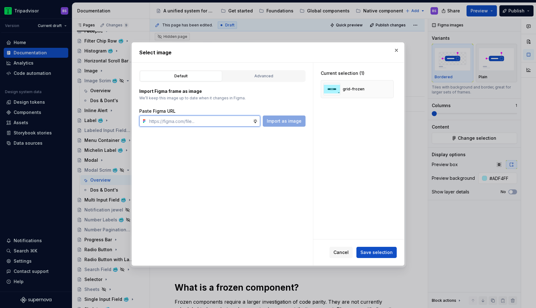
click at [238, 124] on input "text" at bounding box center [200, 120] width 106 height 11
paste input "https://www.figma.com/design/Rk3eGC5124Z7punn8EFUkb/Atlas-Web-Documentation?nod…"
click at [289, 124] on button "Import as image" at bounding box center [284, 120] width 43 height 11
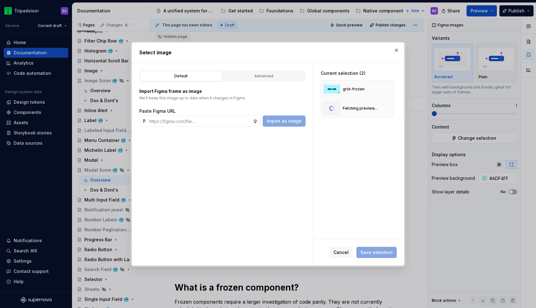
click at [380, 251] on span "Save selection" at bounding box center [377, 252] width 40 height 11
click at [370, 247] on div "Cancel Save selection" at bounding box center [363, 252] width 67 height 11
click at [380, 257] on button "Save selection" at bounding box center [377, 252] width 40 height 11
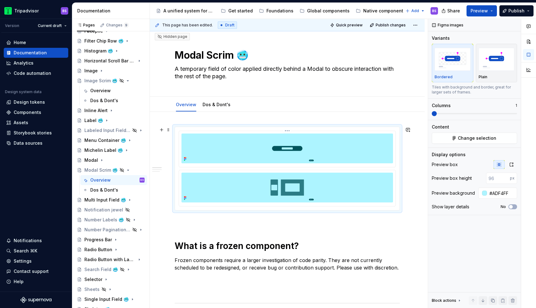
click at [326, 166] on div at bounding box center [287, 149] width 217 height 36
click at [307, 137] on img at bounding box center [288, 148] width 212 height 30
click at [291, 132] on html "Tripadvisor BS Version Current draft Home Documentation Analytics Code automati…" at bounding box center [268, 154] width 536 height 308
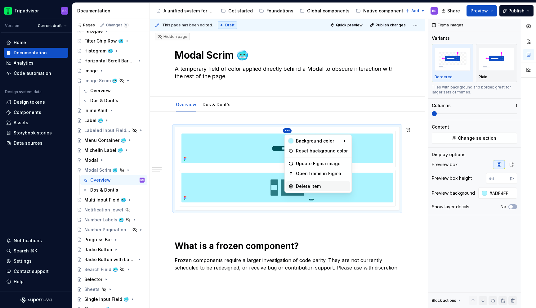
click at [308, 183] on div "Delete item" at bounding box center [322, 186] width 52 height 6
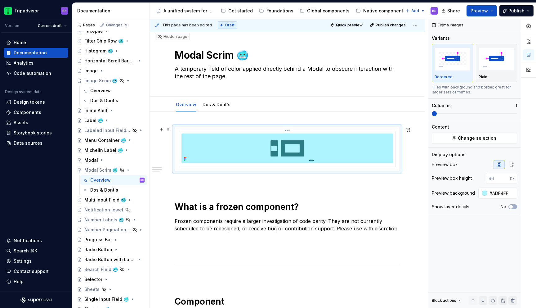
click at [320, 149] on img at bounding box center [288, 148] width 212 height 30
click at [512, 164] on icon "button" at bounding box center [511, 164] width 5 height 5
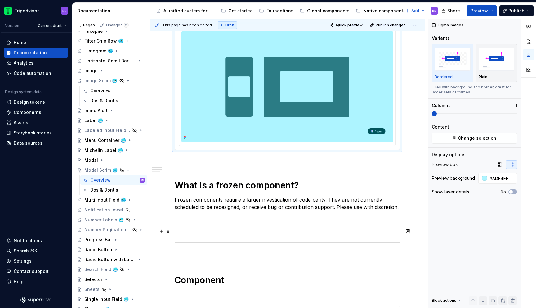
scroll to position [105, 0]
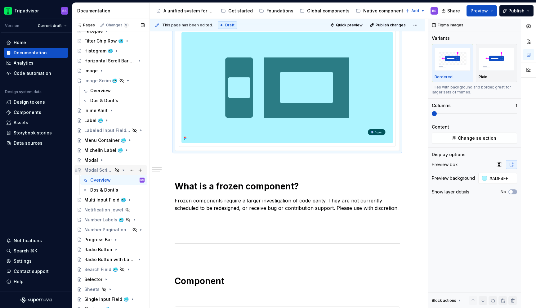
click at [122, 171] on icon "Page tree" at bounding box center [123, 170] width 5 height 5
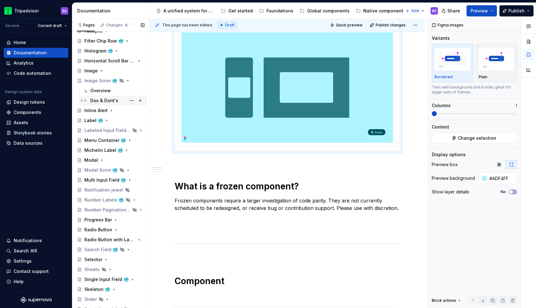
click at [109, 96] on div "Dos & Dont's" at bounding box center [117, 100] width 54 height 9
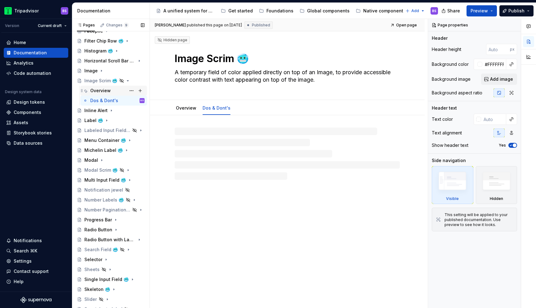
click at [109, 91] on div "Overview" at bounding box center [100, 91] width 20 height 6
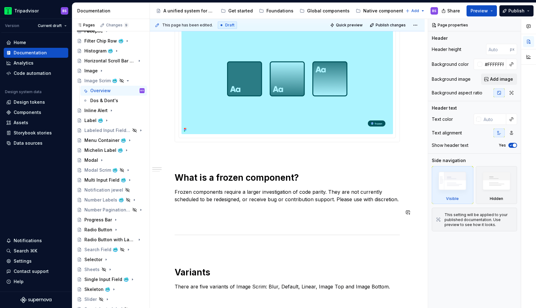
scroll to position [113, 0]
click at [377, 83] on img at bounding box center [288, 79] width 212 height 110
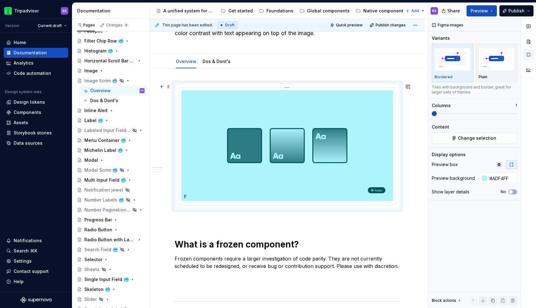
scroll to position [43, 0]
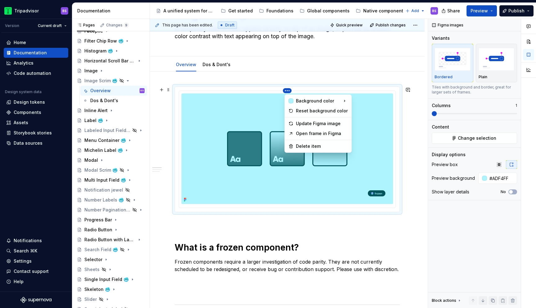
click at [290, 91] on html "Tripadvisor BS Version Current draft Home Documentation Analytics Code automati…" at bounding box center [268, 154] width 536 height 308
click at [315, 124] on div "Update Figma image" at bounding box center [322, 123] width 52 height 6
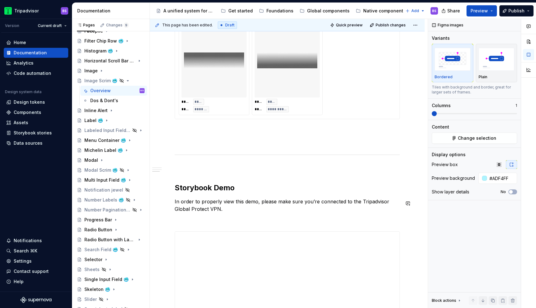
scroll to position [551, 0]
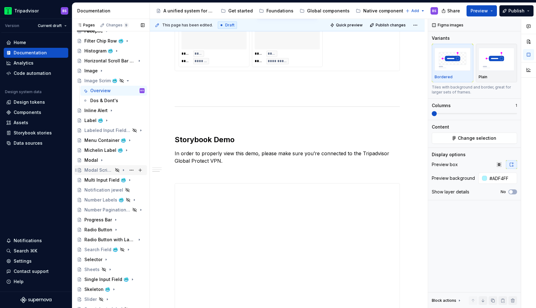
click at [122, 170] on icon "Page tree" at bounding box center [123, 170] width 5 height 5
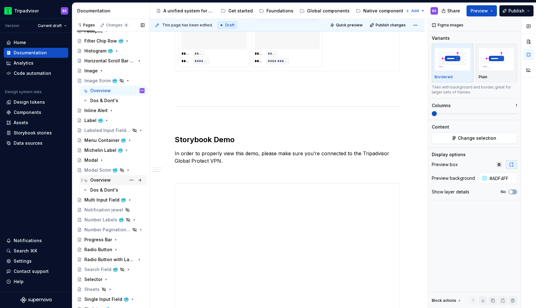
click at [116, 182] on div "Overview" at bounding box center [117, 180] width 54 height 9
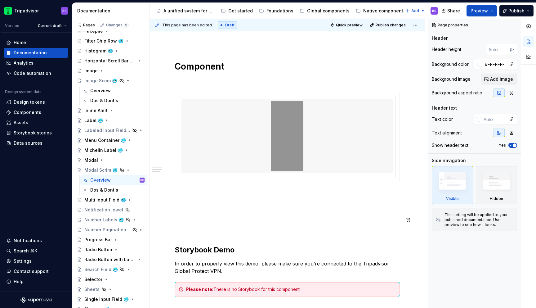
scroll to position [409, 0]
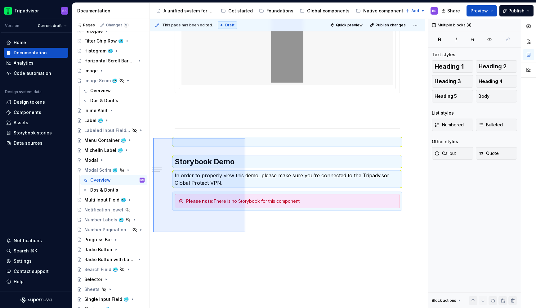
drag, startPoint x: 153, startPoint y: 138, endPoint x: 247, endPoint y: 234, distance: 134.1
click at [247, 234] on div "This page has been edited. Draft Quick preview Publish changes Hidden page Moda…" at bounding box center [289, 163] width 278 height 289
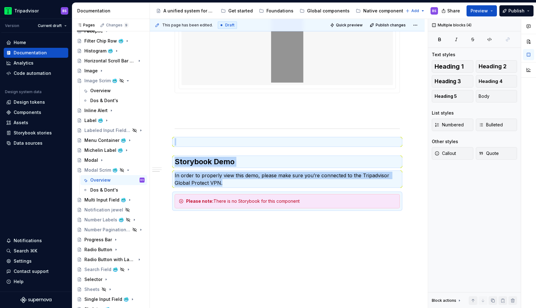
copy div "Storybook Demo In order to properly view this demo, please make sure you’re con…"
click at [115, 90] on div "Overview" at bounding box center [117, 90] width 54 height 9
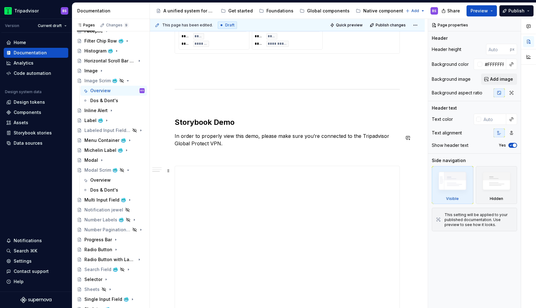
scroll to position [583, 0]
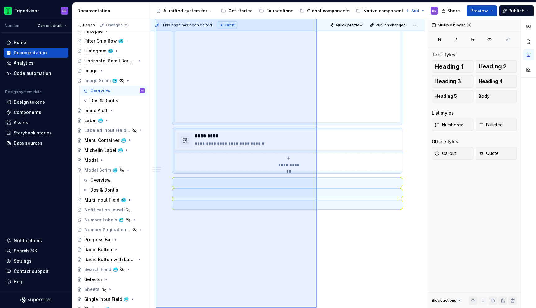
drag, startPoint x: 156, startPoint y: 93, endPoint x: 317, endPoint y: 308, distance: 268.4
click at [317, 308] on div "**********" at bounding box center [289, 163] width 278 height 289
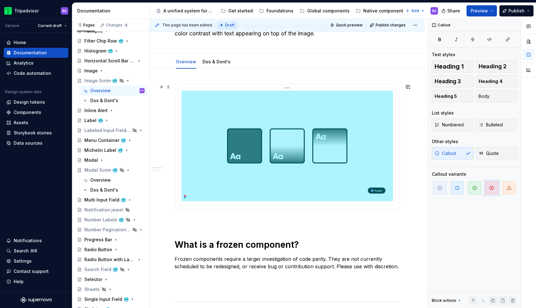
scroll to position [0, 0]
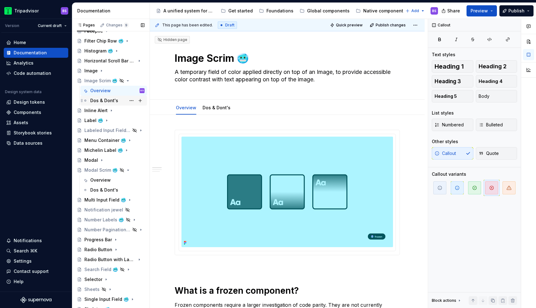
click at [107, 100] on div "Dos & Dont's" at bounding box center [104, 100] width 28 height 6
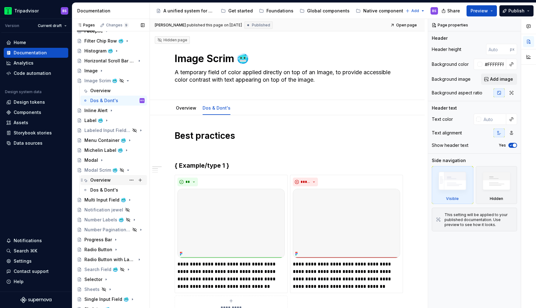
click at [107, 181] on div "Overview" at bounding box center [100, 180] width 20 height 6
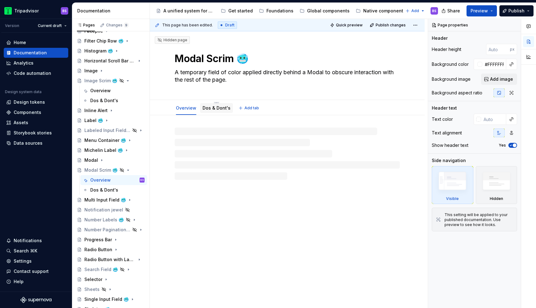
click at [214, 106] on link "Dos & Dont's" at bounding box center [217, 107] width 28 height 5
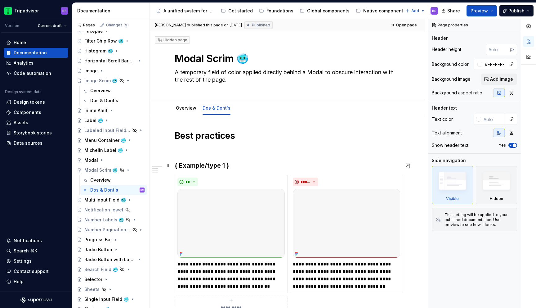
click at [205, 167] on h3 "{ Example/type 1 }" at bounding box center [287, 165] width 225 height 9
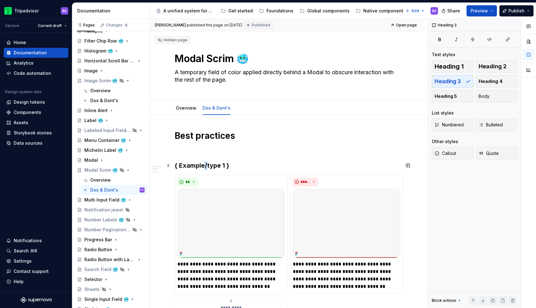
click at [205, 167] on h3 "{ Example/type 1 }" at bounding box center [287, 165] width 225 height 9
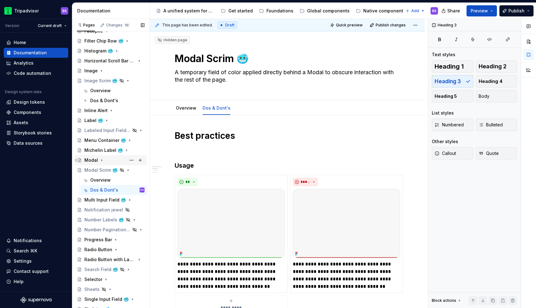
click at [99, 159] on icon "Page tree" at bounding box center [101, 160] width 5 height 5
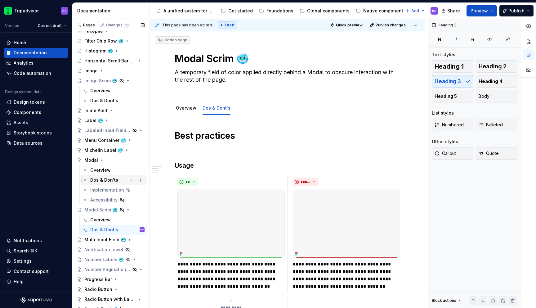
click at [105, 177] on div "Dos & Don'ts" at bounding box center [104, 180] width 28 height 6
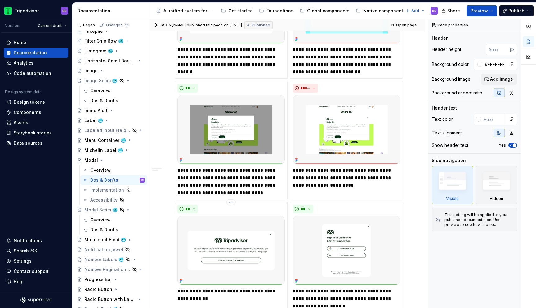
scroll to position [224, 0]
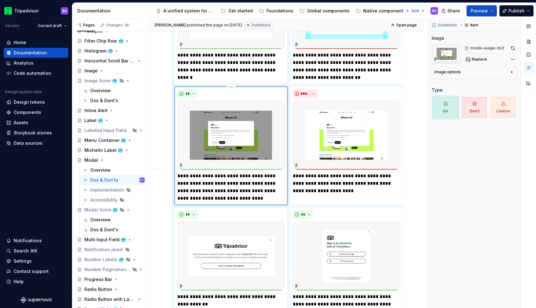
click at [218, 91] on div "**" at bounding box center [231, 93] width 107 height 9
click at [334, 91] on div "*****" at bounding box center [346, 93] width 107 height 9
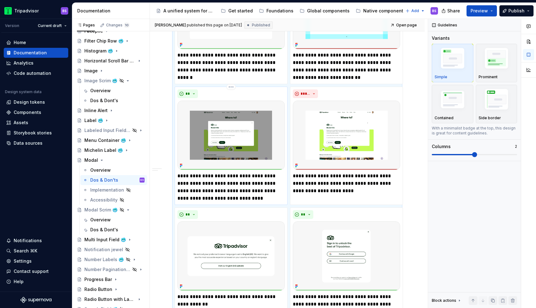
click at [269, 94] on div "**" at bounding box center [231, 93] width 107 height 9
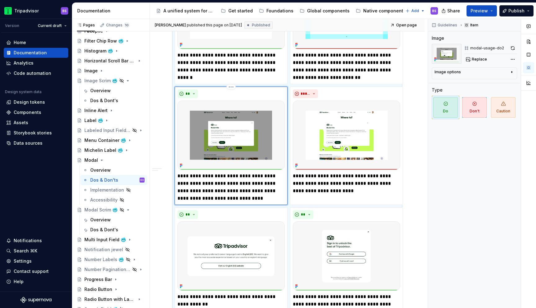
copy h3 "Usage"
click at [113, 222] on div "Overview" at bounding box center [117, 219] width 54 height 9
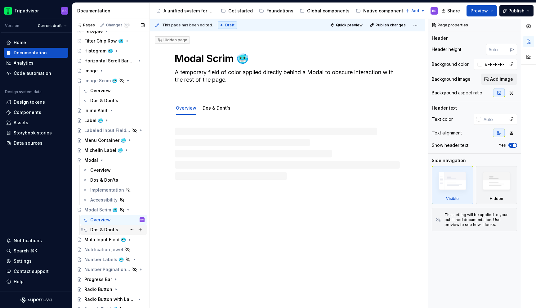
click at [112, 232] on div "Dos & Dont's" at bounding box center [104, 230] width 28 height 6
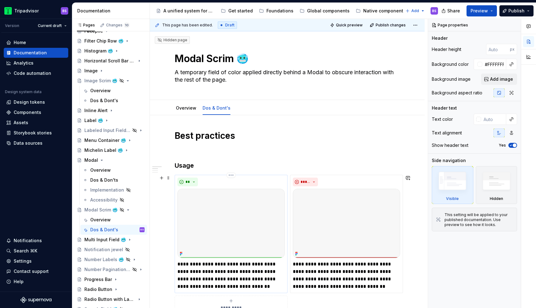
click at [200, 182] on div "**" at bounding box center [231, 182] width 107 height 9
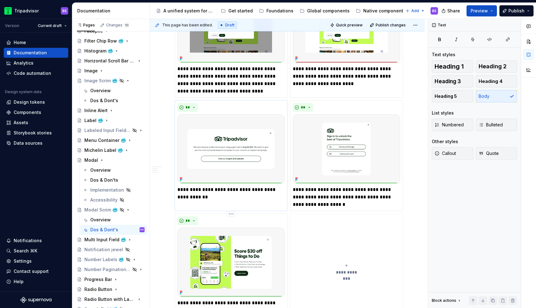
scroll to position [329, 0]
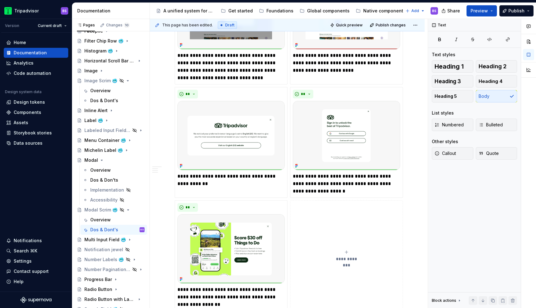
click at [245, 199] on div "**********" at bounding box center [287, 78] width 225 height 466
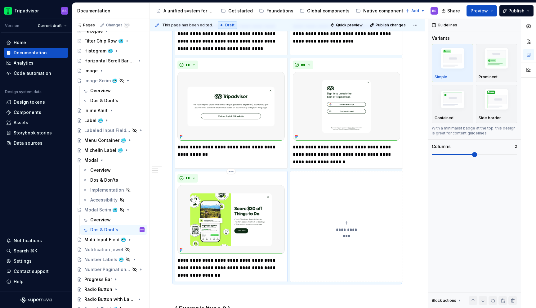
scroll to position [363, 0]
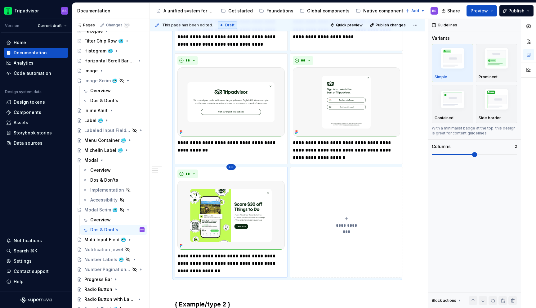
click at [233, 167] on html "Tripadvisor BS Version Current draft Home Documentation Analytics Code automati…" at bounding box center [268, 154] width 536 height 308
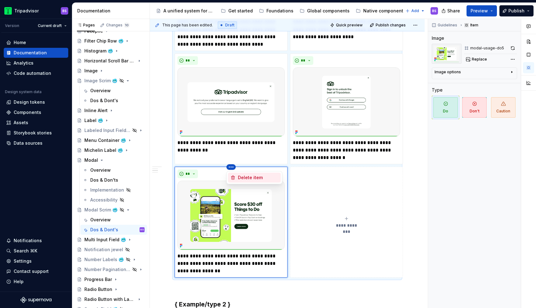
click at [245, 176] on div "Delete item" at bounding box center [258, 177] width 40 height 6
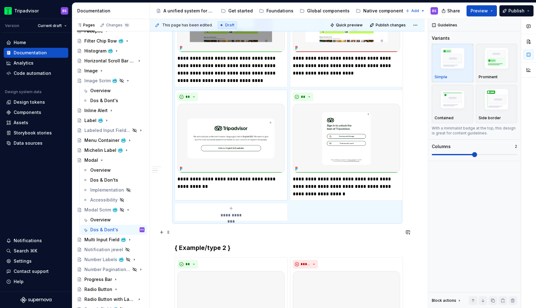
scroll to position [275, 0]
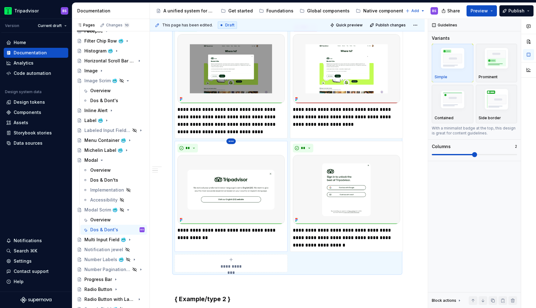
click at [232, 142] on html "Tripadvisor BS Version Current draft Home Documentation Analytics Code automati…" at bounding box center [268, 154] width 536 height 308
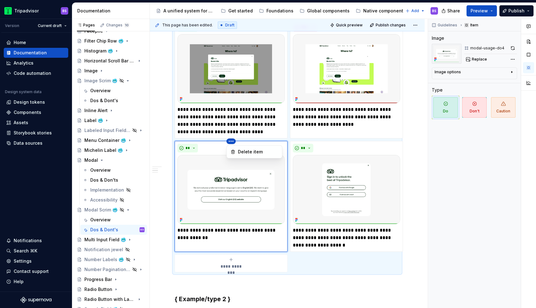
click at [251, 146] on div "Delete item" at bounding box center [255, 151] width 56 height 13
click at [232, 141] on html "Tripadvisor BS Version Current draft Home Documentation Analytics Code automati…" at bounding box center [268, 154] width 536 height 308
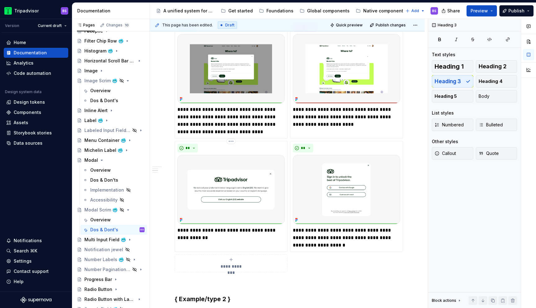
click at [232, 141] on html "Tripadvisor BS Version Current draft Home Documentation Analytics Code automati…" at bounding box center [268, 154] width 536 height 308
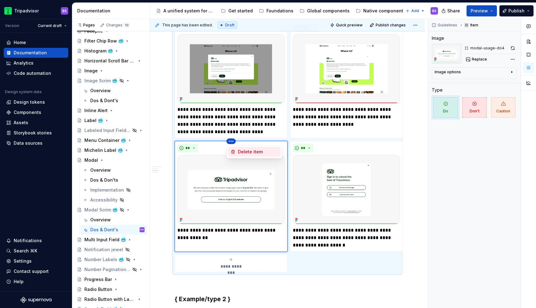
click at [241, 151] on div "Delete item" at bounding box center [258, 152] width 40 height 6
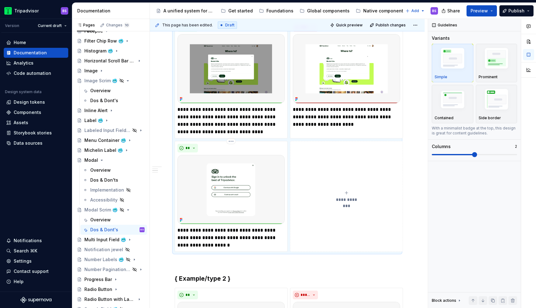
scroll to position [219, 0]
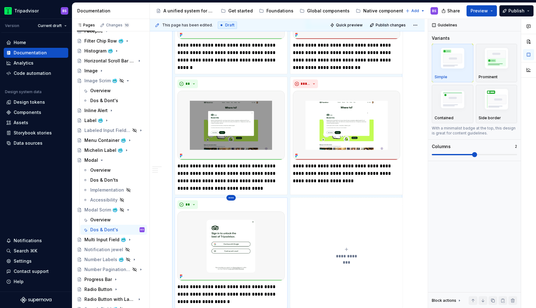
click at [231, 200] on html "Tripadvisor BS Version Current draft Home Documentation Analytics Code automati…" at bounding box center [268, 154] width 536 height 308
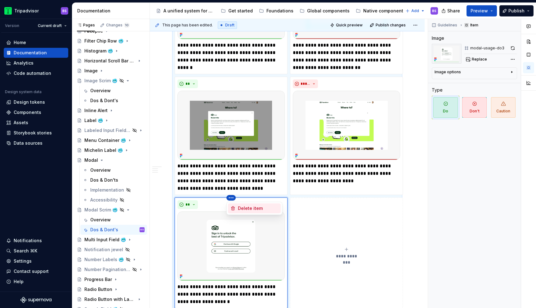
click at [242, 210] on div "Delete item" at bounding box center [258, 208] width 40 height 6
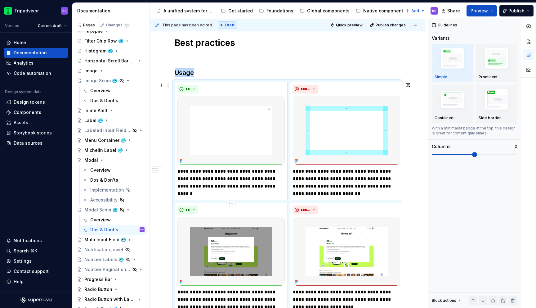
scroll to position [76, 0]
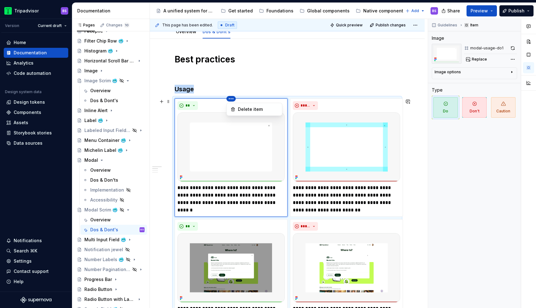
click at [230, 99] on html "Tripadvisor BS Version Current draft Home Documentation Analytics Code automati…" at bounding box center [268, 154] width 536 height 308
click at [243, 106] on div "Delete item" at bounding box center [258, 109] width 40 height 6
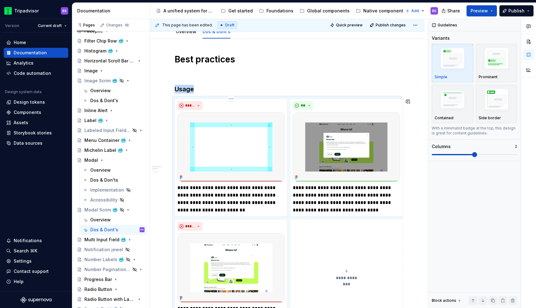
scroll to position [98, 0]
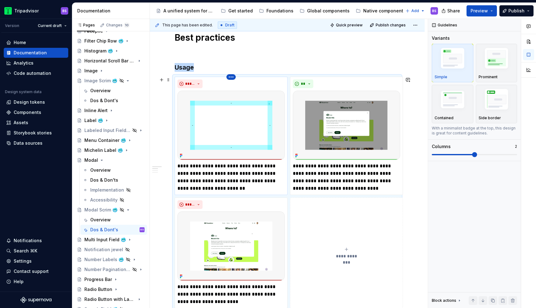
click at [227, 78] on html "Tripadvisor BS Version Current draft Home Documentation Analytics Code automati…" at bounding box center [268, 154] width 536 height 308
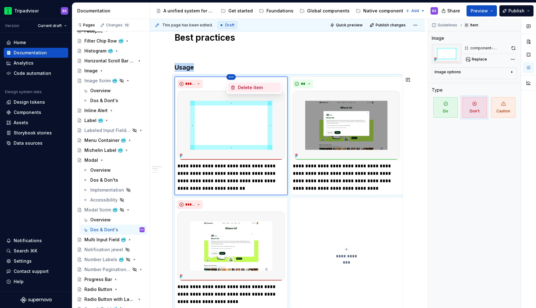
click at [246, 85] on div "Delete item" at bounding box center [258, 87] width 40 height 6
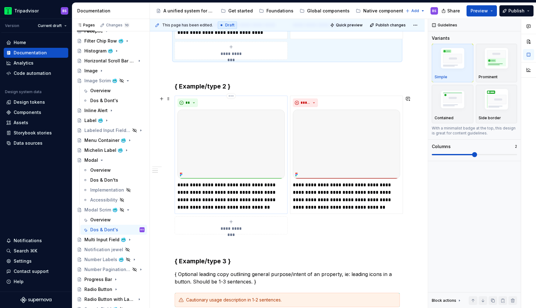
scroll to position [255, 0]
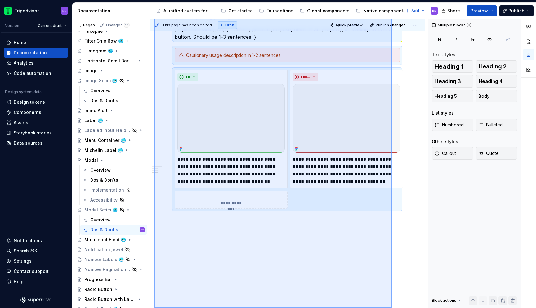
drag, startPoint x: 154, startPoint y: 66, endPoint x: 392, endPoint y: 308, distance: 339.1
click at [0, 0] on div "Tripadvisor BS Version Current draft Home Documentation Analytics Code automati…" at bounding box center [0, 0] width 0 height 0
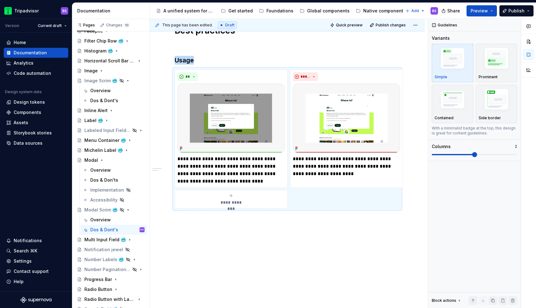
scroll to position [105, 0]
click at [364, 241] on div "**********" at bounding box center [287, 159] width 275 height 298
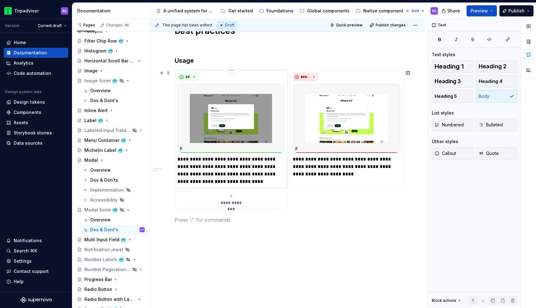
click at [223, 158] on p "**********" at bounding box center [231, 170] width 107 height 30
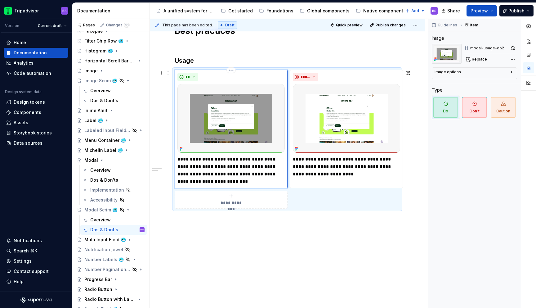
click at [247, 165] on p "**********" at bounding box center [231, 170] width 107 height 30
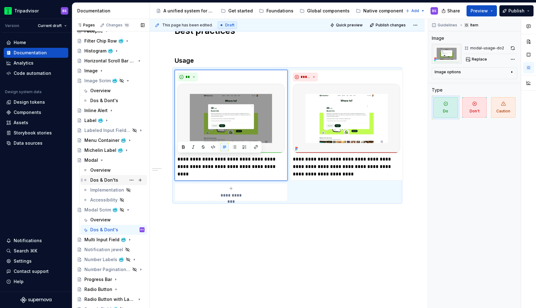
click at [103, 178] on div "Dos & Don'ts" at bounding box center [104, 180] width 28 height 6
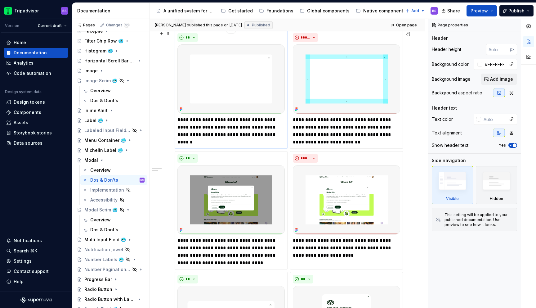
scroll to position [244, 0]
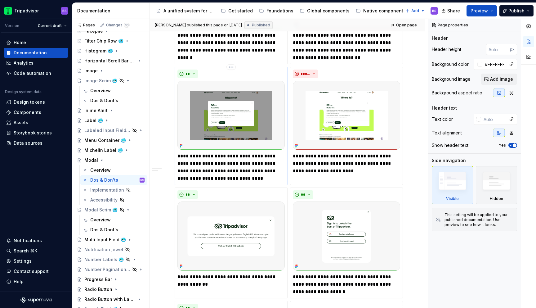
click at [219, 171] on p "**********" at bounding box center [231, 167] width 107 height 30
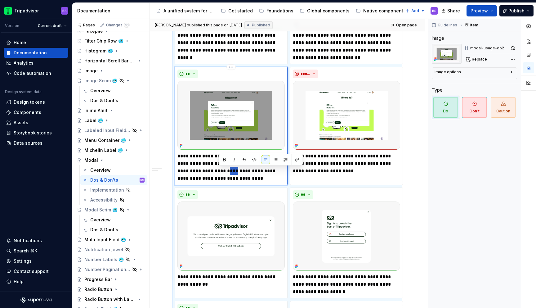
click at [219, 171] on p "**********" at bounding box center [231, 167] width 107 height 30
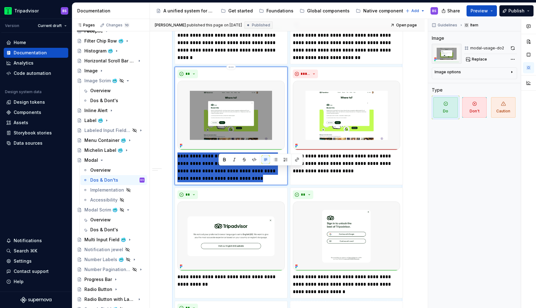
click at [219, 171] on p "**********" at bounding box center [231, 167] width 107 height 30
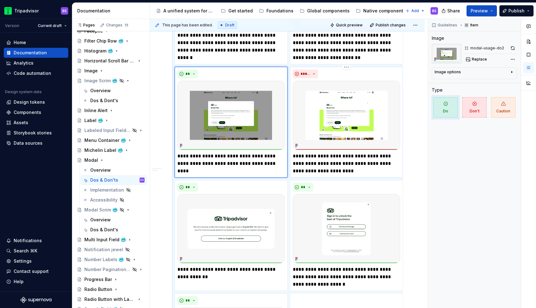
click at [301, 163] on p "**********" at bounding box center [346, 163] width 107 height 22
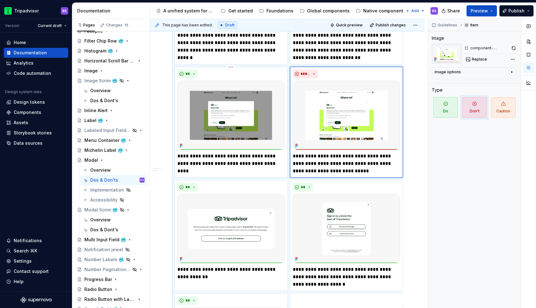
click at [215, 162] on p "**********" at bounding box center [231, 159] width 107 height 15
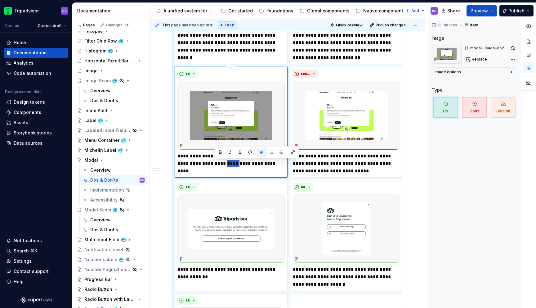
click at [215, 162] on p "**********" at bounding box center [231, 159] width 107 height 15
click at [355, 172] on p "**********" at bounding box center [346, 163] width 107 height 22
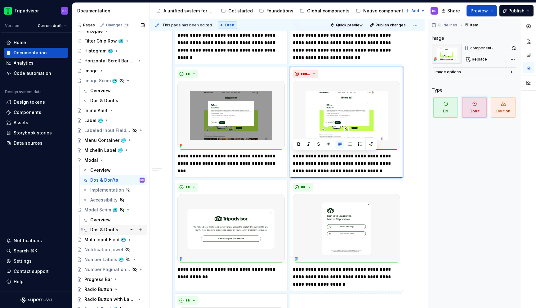
click at [105, 229] on div "Dos & Dont's" at bounding box center [104, 230] width 28 height 6
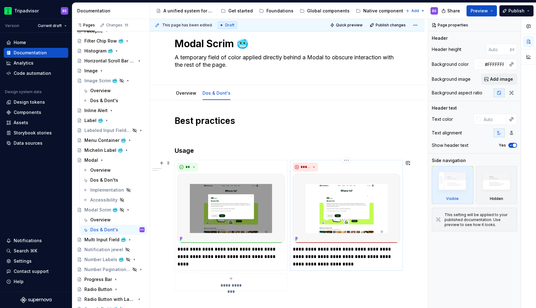
scroll to position [29, 0]
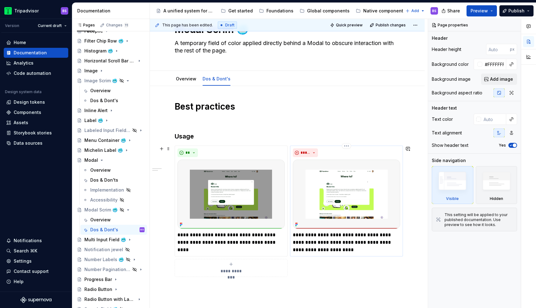
click at [323, 241] on p "**********" at bounding box center [346, 242] width 107 height 22
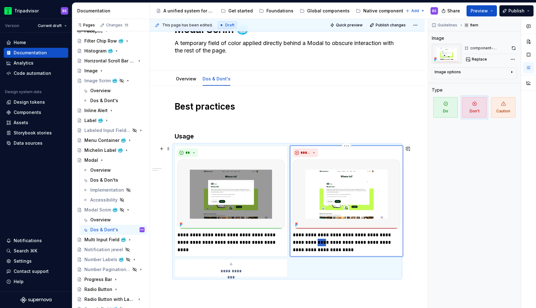
click at [323, 241] on p "**********" at bounding box center [346, 242] width 107 height 22
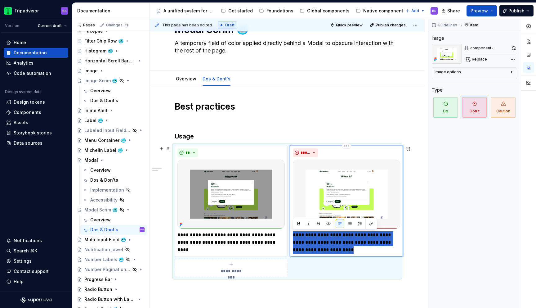
click at [323, 241] on p "**********" at bounding box center [346, 242] width 107 height 22
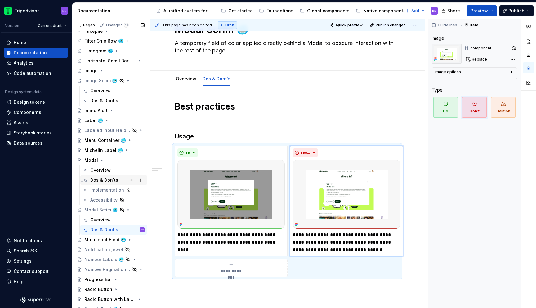
click at [105, 180] on div "Dos & Don'ts" at bounding box center [104, 180] width 28 height 6
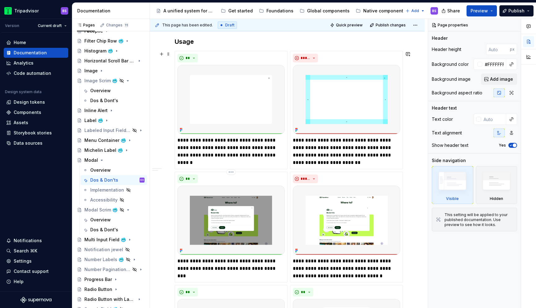
scroll to position [247, 0]
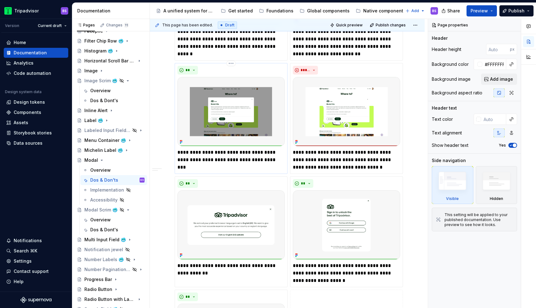
click at [244, 157] on p "**********" at bounding box center [231, 156] width 107 height 15
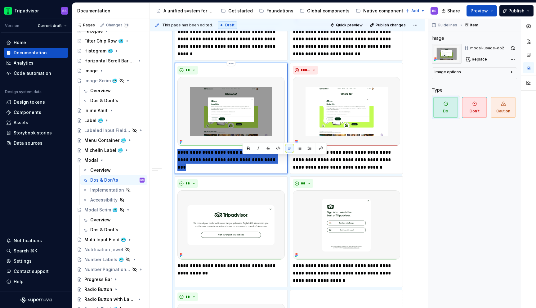
click at [244, 157] on p "**********" at bounding box center [231, 156] width 107 height 15
click at [111, 228] on div "Dos & Dont's" at bounding box center [104, 230] width 28 height 6
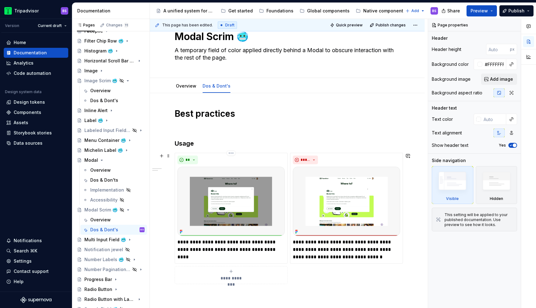
scroll to position [63, 0]
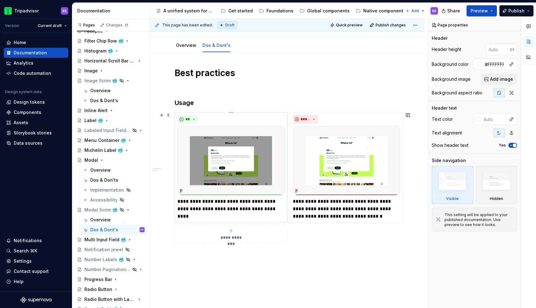
click at [233, 210] on p "**********" at bounding box center [231, 205] width 107 height 15
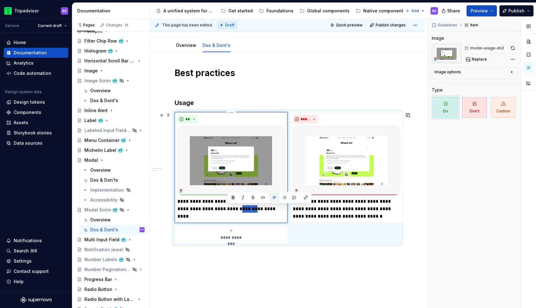
click at [233, 210] on p "**********" at bounding box center [231, 205] width 107 height 15
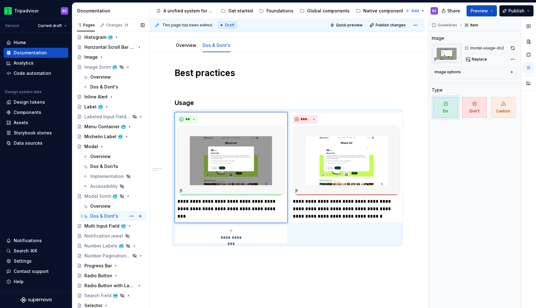
scroll to position [214, 0]
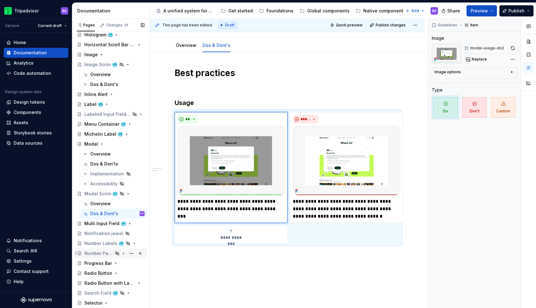
click at [105, 253] on div "Number Pagination 🥶" at bounding box center [98, 253] width 29 height 6
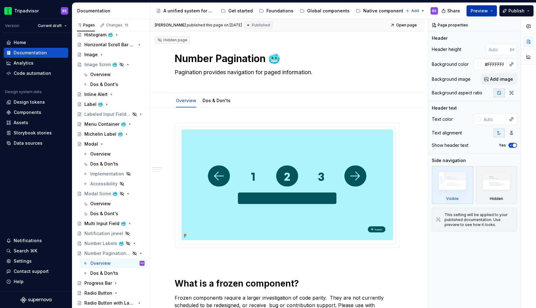
click at [488, 11] on span "Preview" at bounding box center [479, 11] width 17 height 6
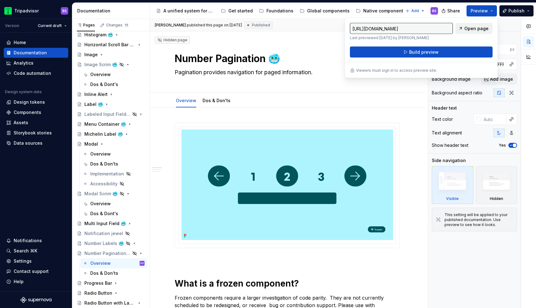
click at [468, 28] on span "Open page" at bounding box center [477, 28] width 24 height 6
click at [455, 52] on button "Build preview" at bounding box center [421, 52] width 143 height 11
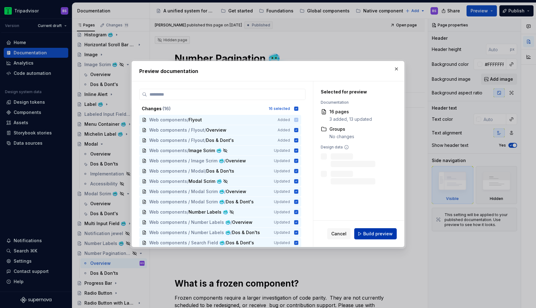
click at [376, 232] on span "Build preview" at bounding box center [377, 234] width 29 height 6
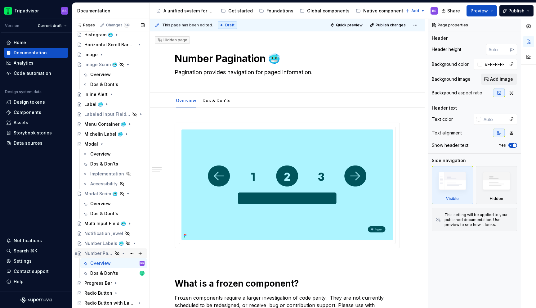
click at [123, 252] on icon "Page tree" at bounding box center [123, 253] width 5 height 5
click at [103, 144] on icon "Page tree" at bounding box center [101, 144] width 5 height 5
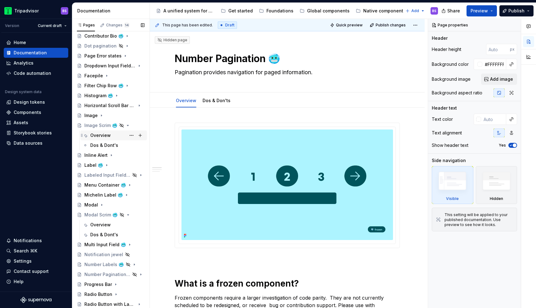
scroll to position [151, 0]
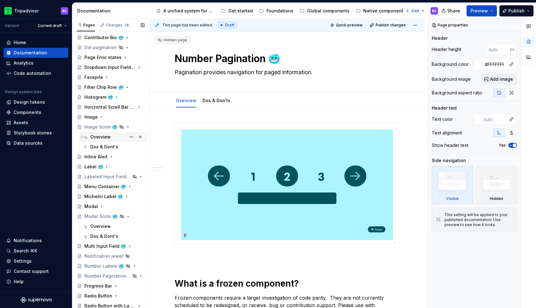
click at [115, 140] on div "Overview" at bounding box center [117, 137] width 54 height 9
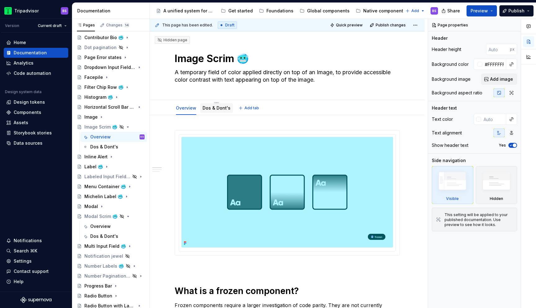
click at [218, 107] on link "Dos & Dont's" at bounding box center [217, 107] width 28 height 5
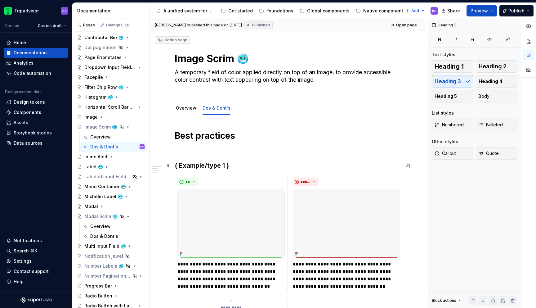
click at [193, 169] on h3 "{ Example/type 1 }" at bounding box center [287, 165] width 225 height 9
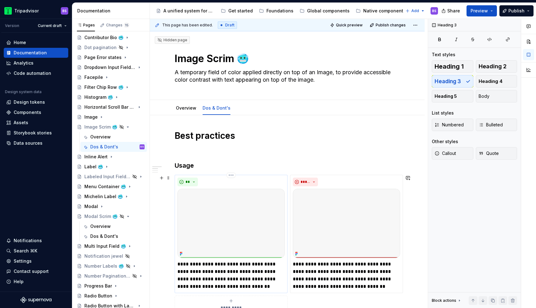
click at [194, 263] on p "**********" at bounding box center [231, 275] width 107 height 30
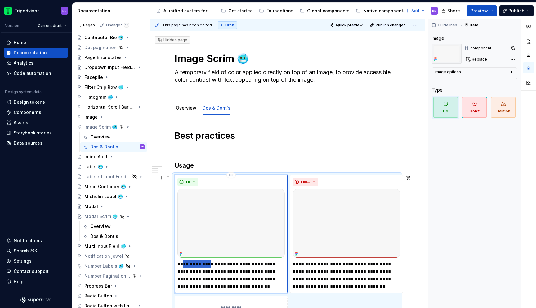
click at [194, 263] on p "**********" at bounding box center [231, 275] width 107 height 30
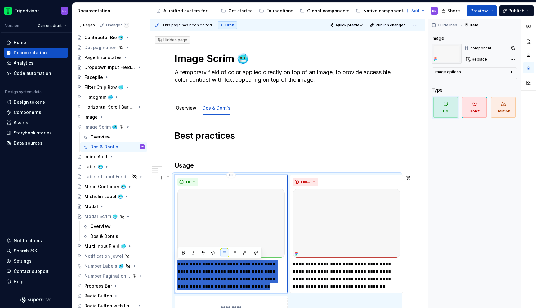
click at [194, 263] on p "**********" at bounding box center [231, 275] width 107 height 30
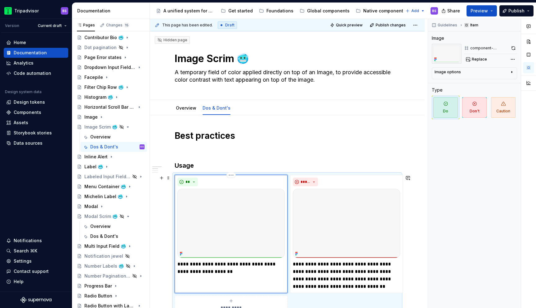
click at [195, 264] on p "**********" at bounding box center [231, 267] width 107 height 15
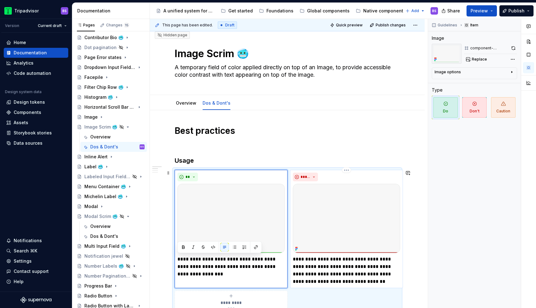
click at [322, 276] on p "**********" at bounding box center [346, 270] width 107 height 30
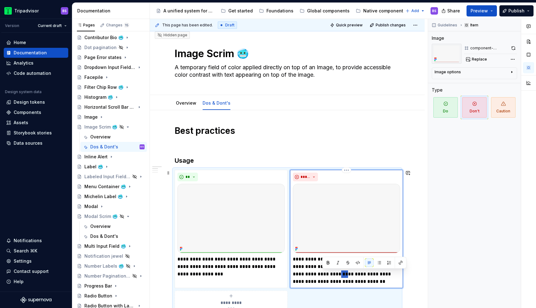
click at [322, 276] on p "**********" at bounding box center [346, 270] width 107 height 30
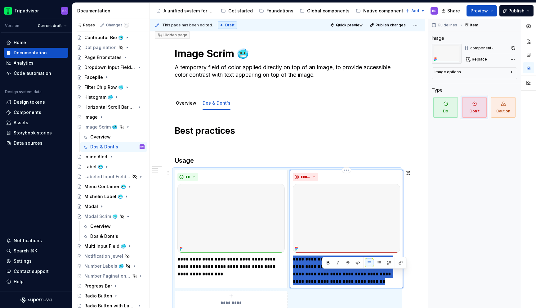
click at [322, 276] on p "**********" at bounding box center [346, 270] width 107 height 30
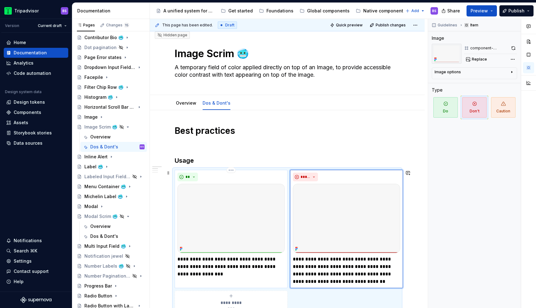
click at [277, 269] on p "**********" at bounding box center [231, 266] width 107 height 22
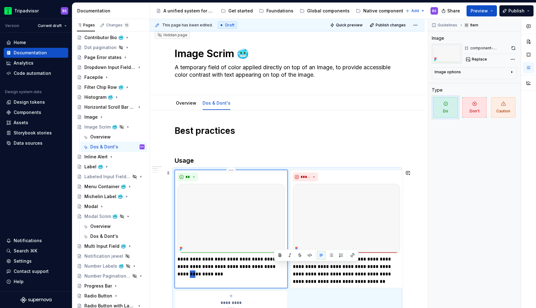
click at [277, 269] on p "**********" at bounding box center [231, 266] width 107 height 22
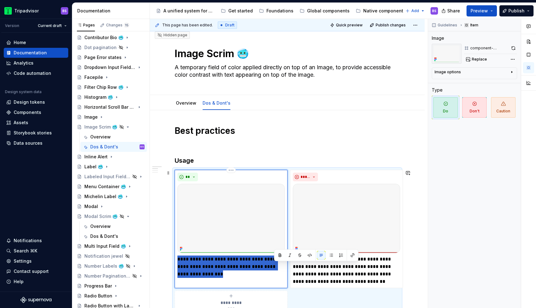
click at [277, 269] on p "**********" at bounding box center [231, 266] width 107 height 22
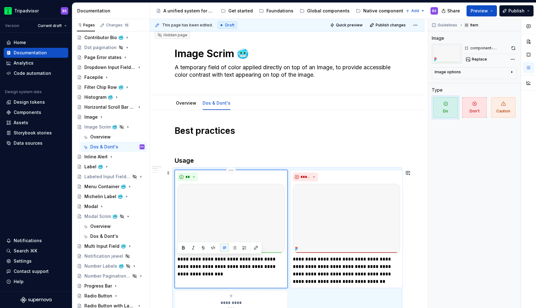
click at [320, 265] on p "**********" at bounding box center [346, 270] width 107 height 30
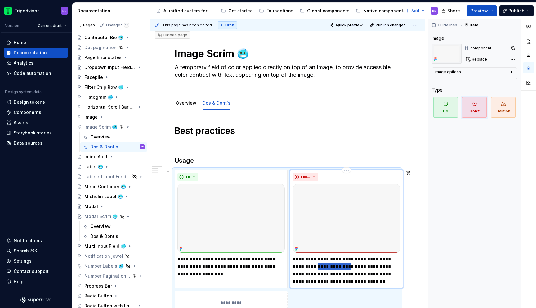
click at [320, 265] on p "**********" at bounding box center [346, 270] width 107 height 30
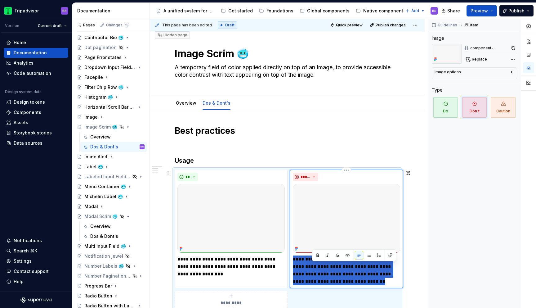
click at [320, 265] on p "**********" at bounding box center [346, 270] width 107 height 30
paste div
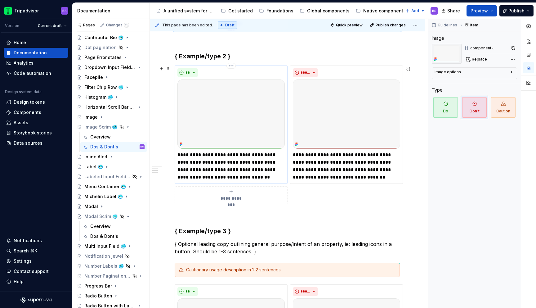
scroll to position [142, 0]
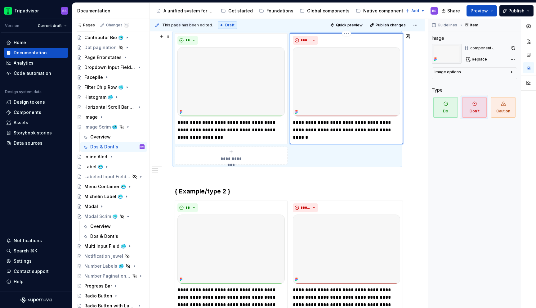
click at [362, 130] on p "**********" at bounding box center [346, 126] width 107 height 15
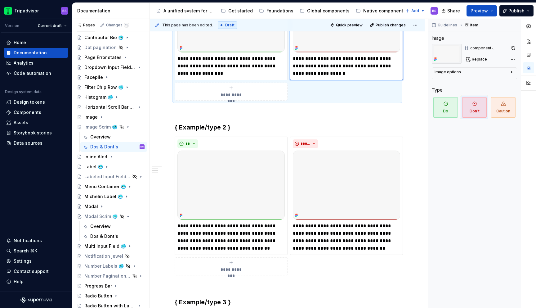
scroll to position [236, 0]
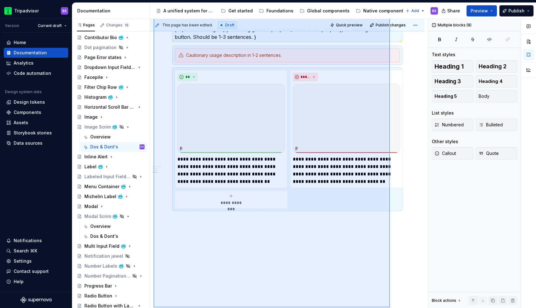
drag, startPoint x: 154, startPoint y: 79, endPoint x: 390, endPoint y: 307, distance: 328.4
click at [0, 0] on div "Tripadvisor BS Version Current draft Home Documentation Analytics Code automati…" at bounding box center [0, 0] width 0 height 0
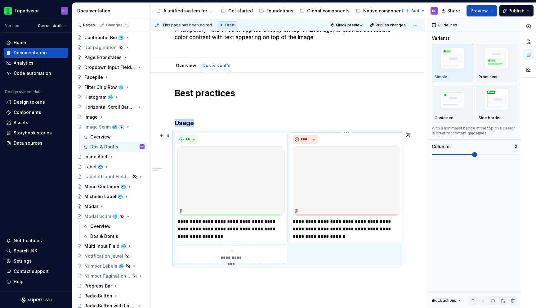
scroll to position [32, 0]
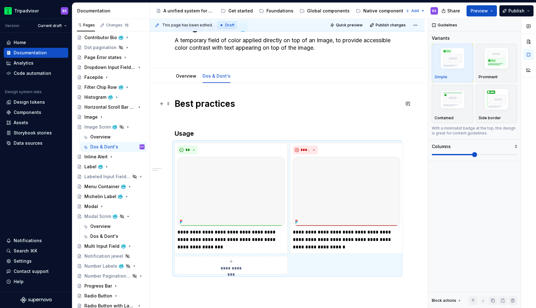
click at [323, 107] on h1 "Best practices" at bounding box center [287, 103] width 225 height 11
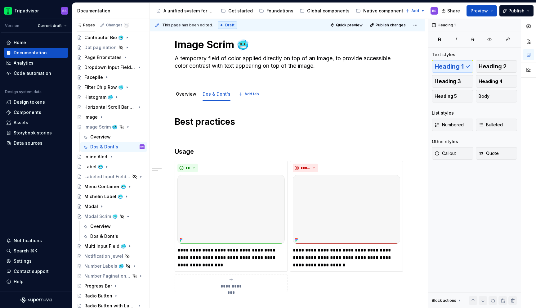
scroll to position [0, 0]
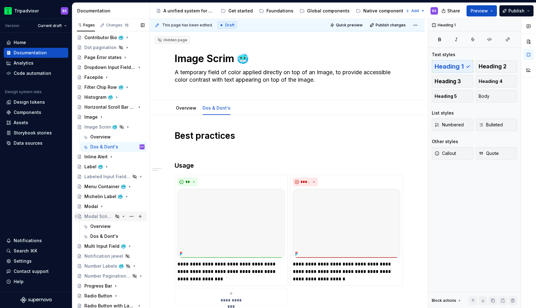
click at [123, 217] on icon "Page tree" at bounding box center [123, 216] width 5 height 5
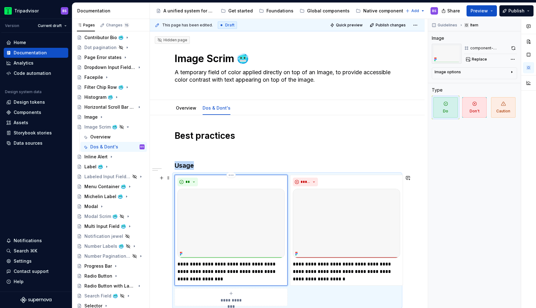
click at [234, 223] on img at bounding box center [231, 223] width 107 height 69
click at [479, 61] on span "Replace" at bounding box center [479, 59] width 15 height 5
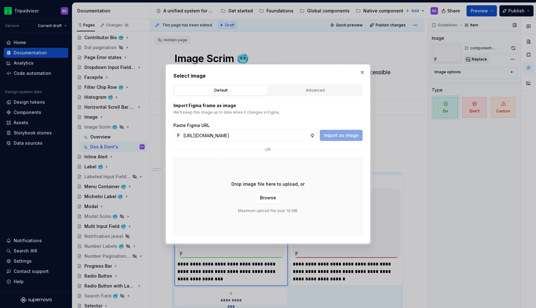
scroll to position [0, 153]
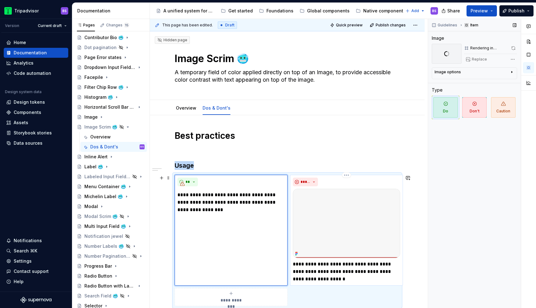
click at [330, 203] on img at bounding box center [346, 223] width 107 height 69
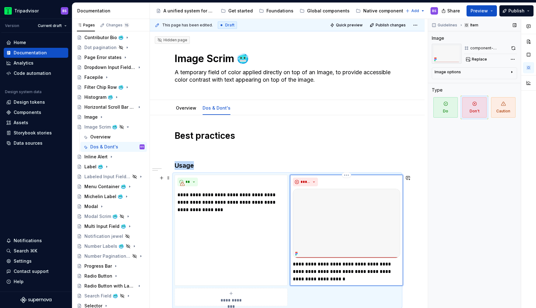
click at [330, 203] on img at bounding box center [346, 223] width 107 height 69
click at [479, 60] on span "Replace" at bounding box center [479, 59] width 15 height 5
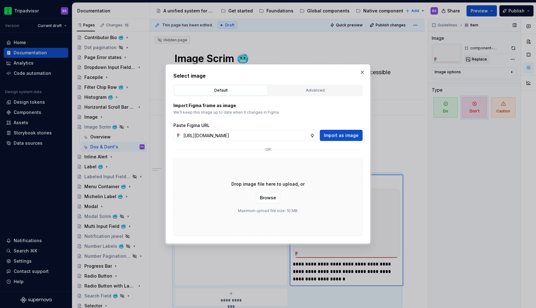
scroll to position [0, 153]
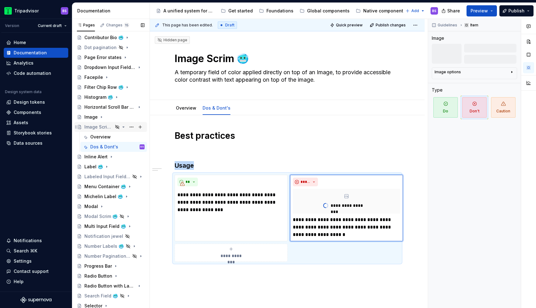
click at [123, 128] on icon "Page tree" at bounding box center [123, 126] width 5 height 5
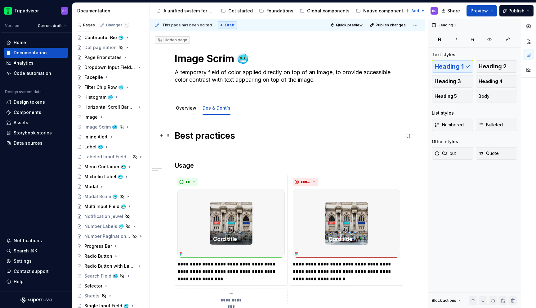
click at [308, 133] on h1 "Best practices" at bounding box center [287, 135] width 225 height 11
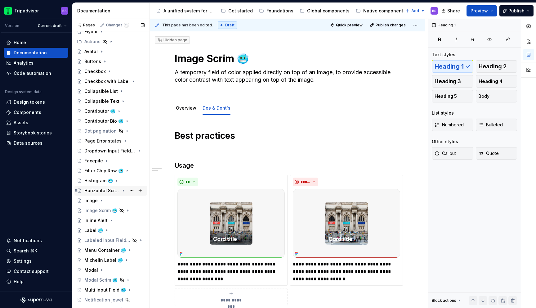
scroll to position [0, 0]
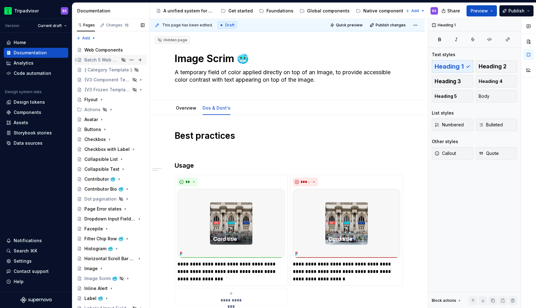
click at [111, 61] on div "Batch 5 Web Components" at bounding box center [101, 60] width 35 height 6
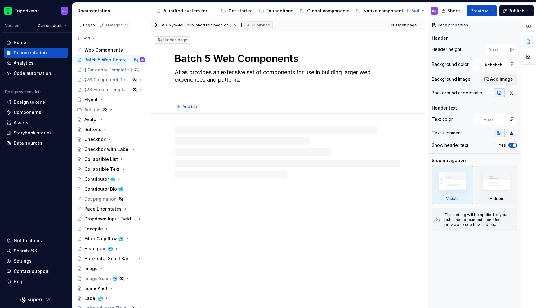
click at [209, 55] on textarea "Batch 5 Web Components" at bounding box center [285, 58] width 225 height 15
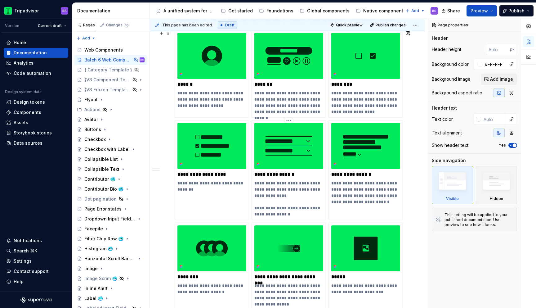
scroll to position [137, 0]
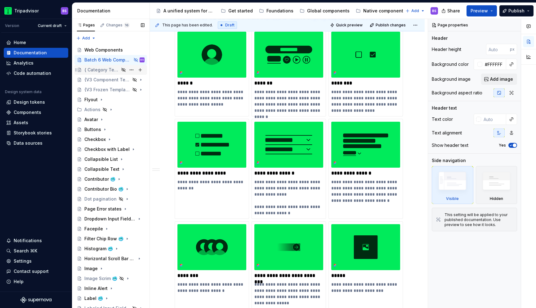
click at [115, 73] on div "{ Category Template }" at bounding box center [114, 69] width 60 height 9
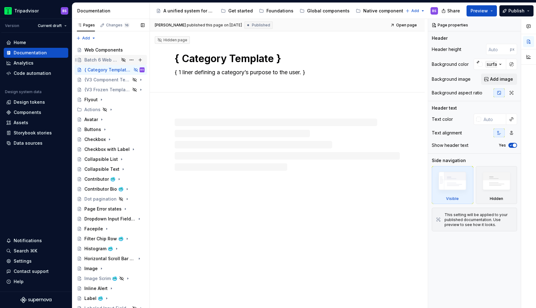
click at [112, 61] on div "Batch 6 Web Components" at bounding box center [101, 60] width 35 height 6
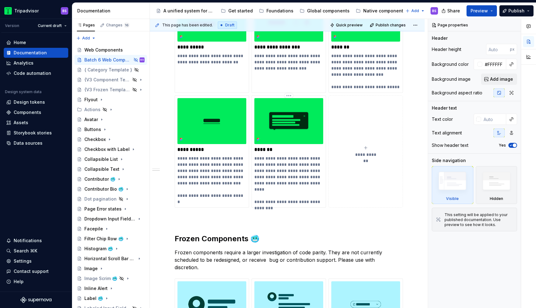
scroll to position [696, 0]
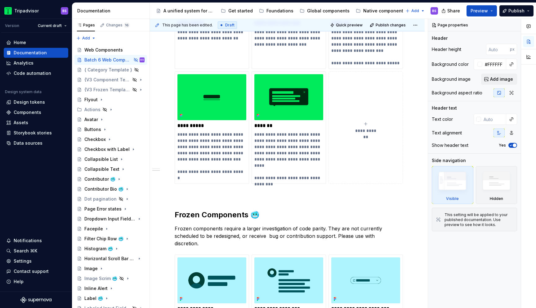
click at [370, 124] on div "**********" at bounding box center [365, 127] width 69 height 12
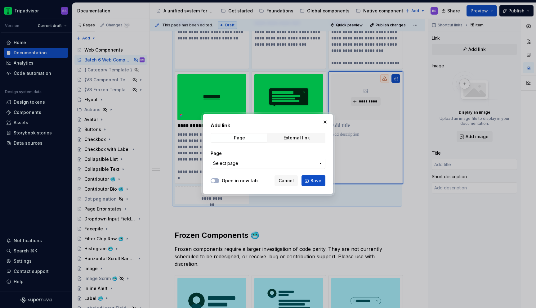
click at [293, 163] on span "Select page" at bounding box center [264, 163] width 102 height 6
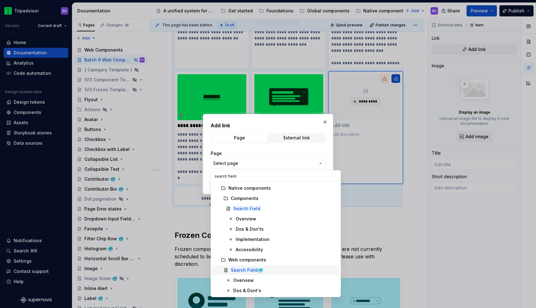
click at [248, 271] on mark "Search Field" at bounding box center [244, 269] width 27 height 5
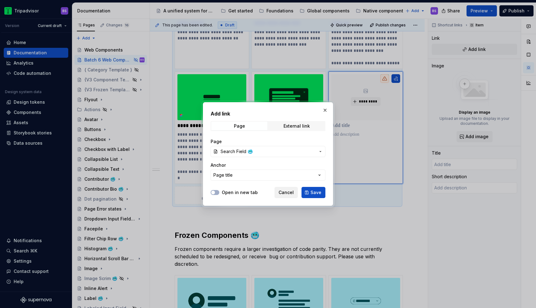
click at [284, 191] on span "Cancel" at bounding box center [286, 192] width 15 height 6
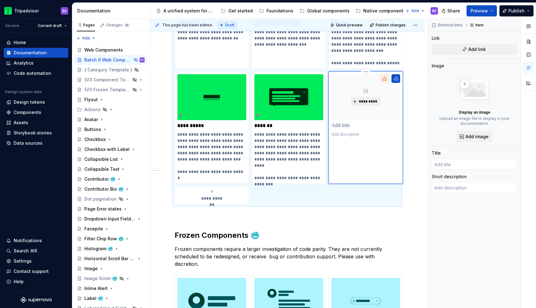
click at [358, 104] on button "*********" at bounding box center [365, 101] width 29 height 9
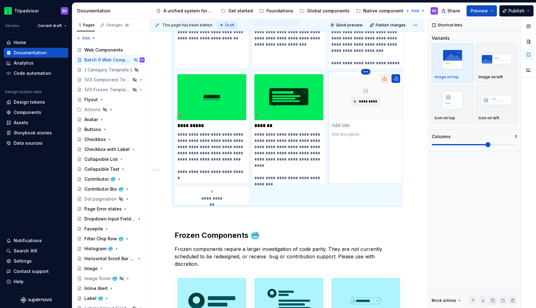
click at [366, 73] on html "Tripadvisor BS Version Current draft Home Documentation Analytics Code automati…" at bounding box center [268, 154] width 536 height 308
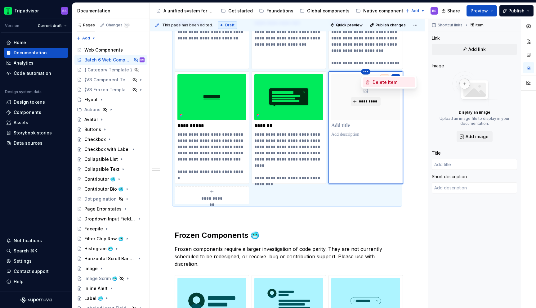
click at [374, 77] on div "Delete item" at bounding box center [389, 82] width 53 height 10
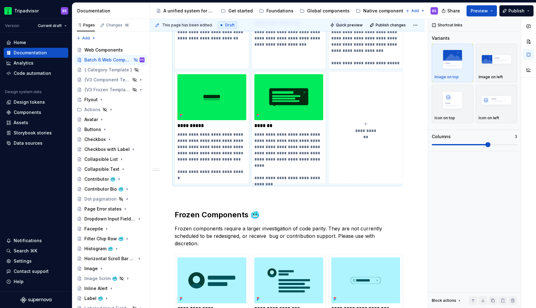
scroll to position [572, 0]
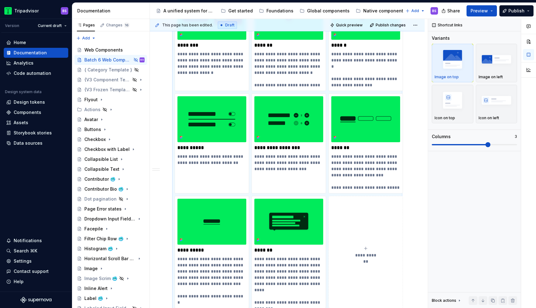
click at [368, 257] on span "**********" at bounding box center [366, 255] width 27 height 6
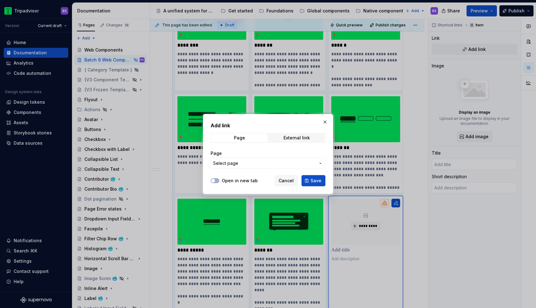
click at [293, 164] on span "Select page" at bounding box center [264, 163] width 102 height 6
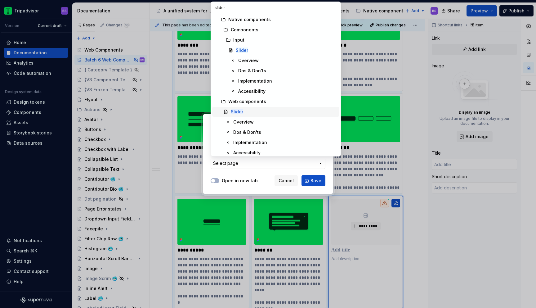
click at [260, 111] on div "Slider" at bounding box center [284, 112] width 106 height 6
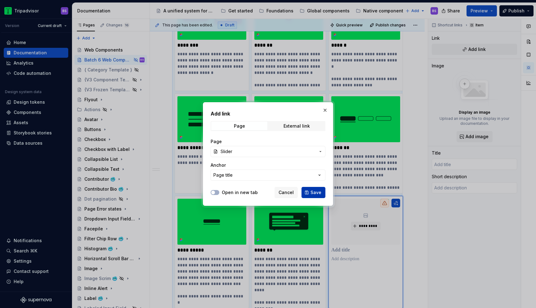
click at [315, 193] on span "Save" at bounding box center [316, 192] width 11 height 6
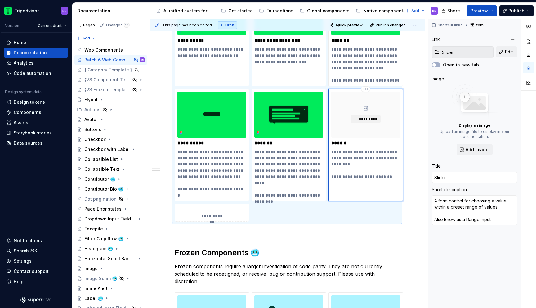
scroll to position [704, 0]
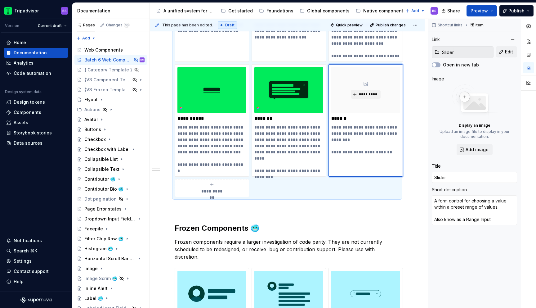
click at [229, 181] on button "**********" at bounding box center [212, 188] width 74 height 18
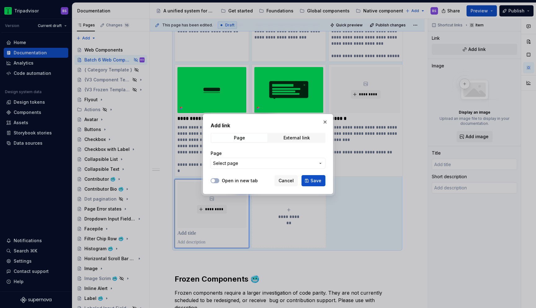
click at [280, 161] on span "Select page" at bounding box center [264, 163] width 102 height 6
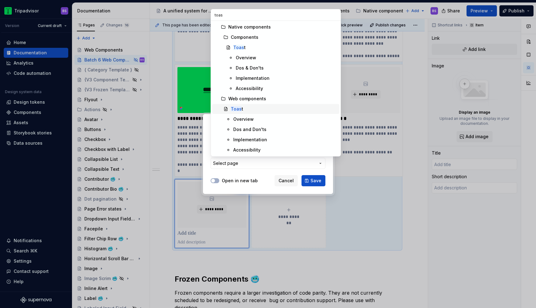
click at [235, 109] on mark "Toas" at bounding box center [236, 108] width 11 height 5
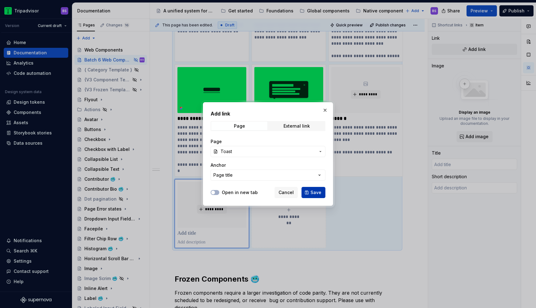
click at [308, 188] on button "Save" at bounding box center [314, 192] width 24 height 11
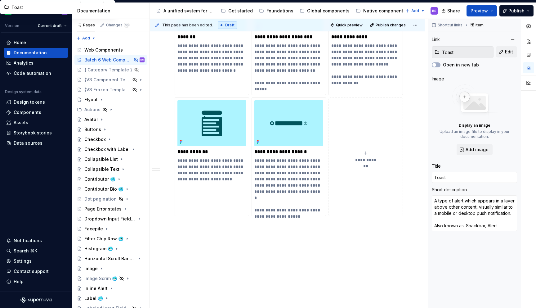
scroll to position [1444, 0]
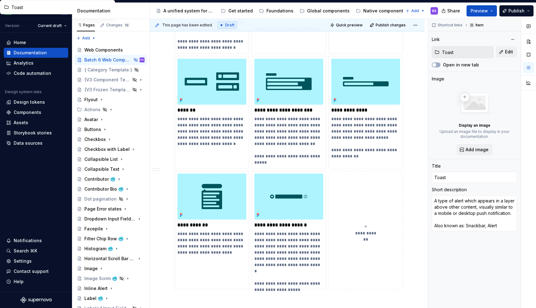
click at [363, 224] on icon "submit" at bounding box center [365, 226] width 5 height 5
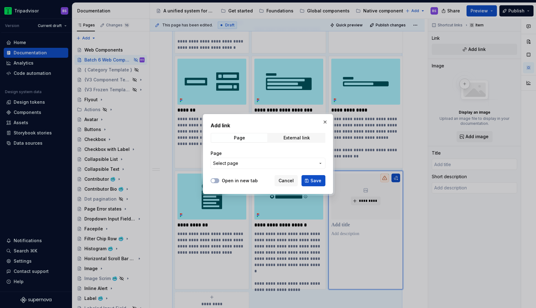
click at [254, 168] on button "Select page" at bounding box center [268, 163] width 115 height 11
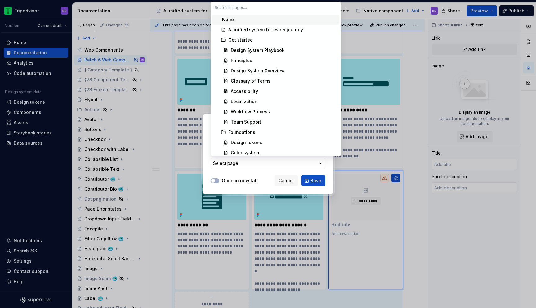
click at [252, 163] on div "Add link Page External link Page Select page Open in new tab Cancel Save" at bounding box center [268, 154] width 536 height 308
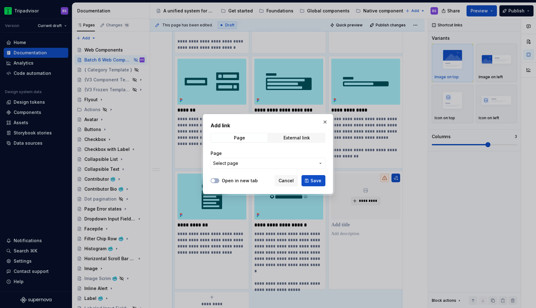
click at [252, 163] on span "Select page" at bounding box center [264, 163] width 102 height 6
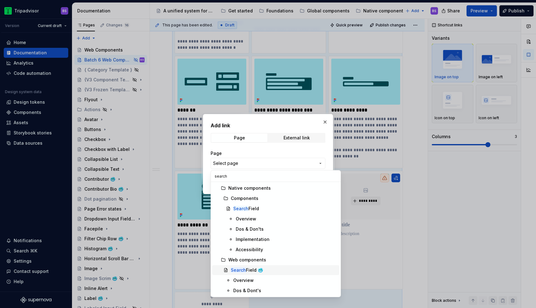
click at [245, 269] on div "Search Field 🥶" at bounding box center [247, 270] width 32 height 6
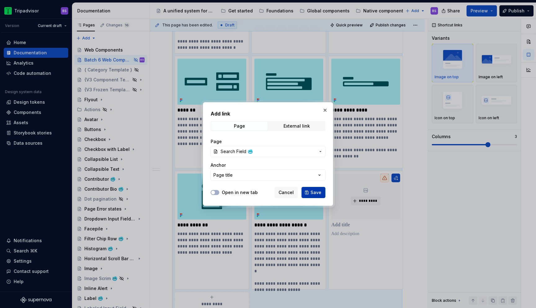
click at [313, 197] on button "Save" at bounding box center [314, 192] width 24 height 11
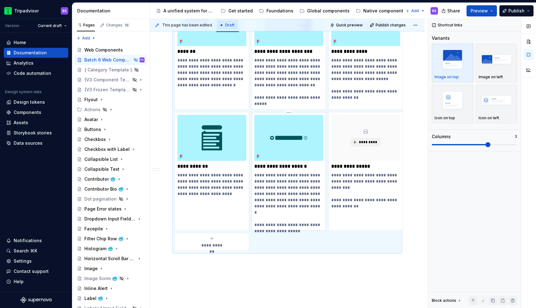
scroll to position [1523, 0]
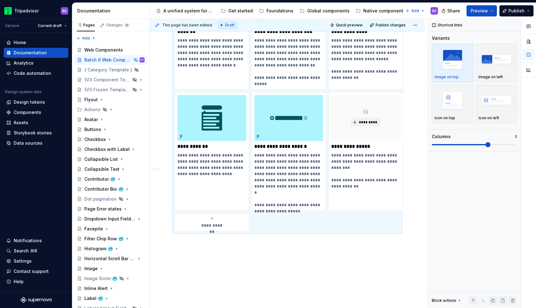
click at [219, 216] on div "**********" at bounding box center [212, 222] width 69 height 12
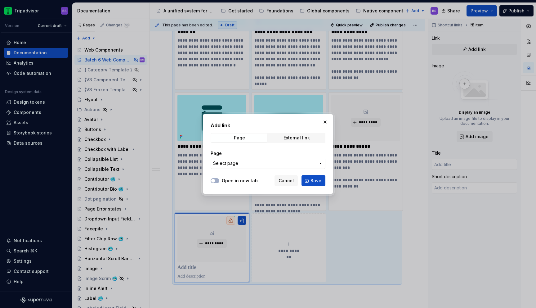
click at [228, 164] on span "Select page" at bounding box center [225, 163] width 25 height 6
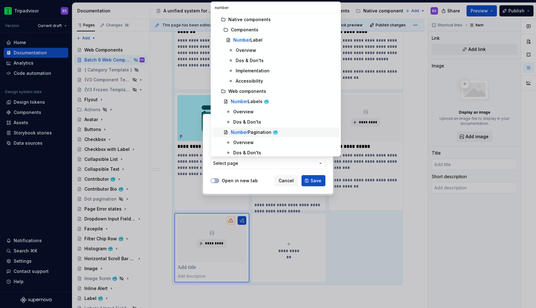
click at [245, 131] on mark "Number" at bounding box center [239, 131] width 17 height 5
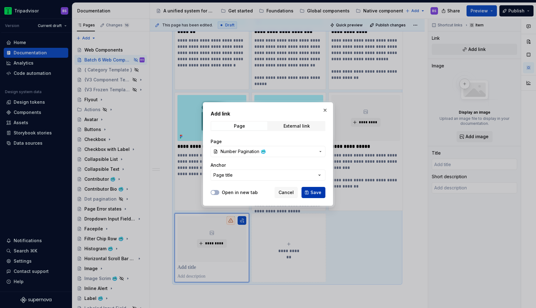
click at [314, 189] on span "Save" at bounding box center [316, 192] width 11 height 6
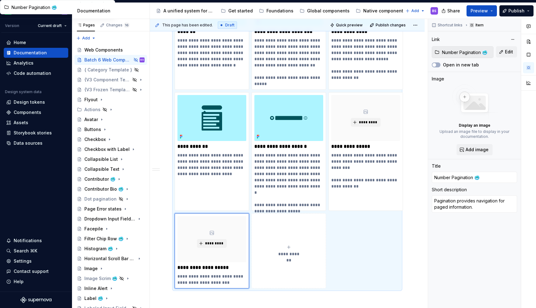
click at [293, 235] on button "**********" at bounding box center [289, 250] width 74 height 75
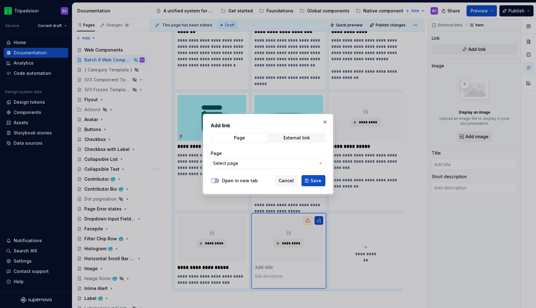
click at [281, 154] on div "Page" at bounding box center [268, 153] width 115 height 6
click at [281, 160] on span "Select page" at bounding box center [264, 163] width 102 height 6
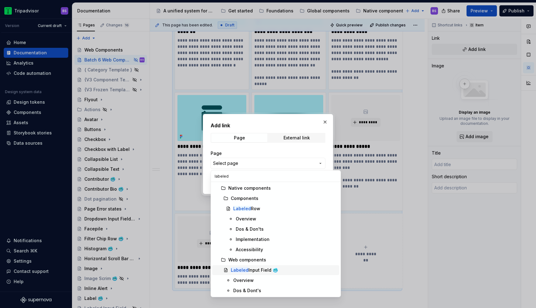
click at [263, 269] on div "Labeled Input Field 🥶" at bounding box center [254, 270] width 47 height 6
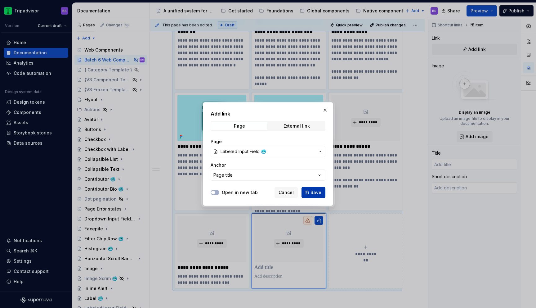
click at [314, 194] on span "Save" at bounding box center [316, 192] width 11 height 6
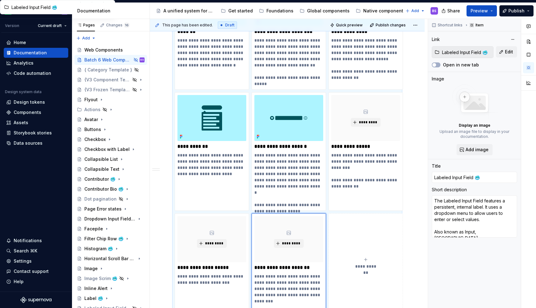
click at [359, 240] on button "**********" at bounding box center [366, 263] width 74 height 100
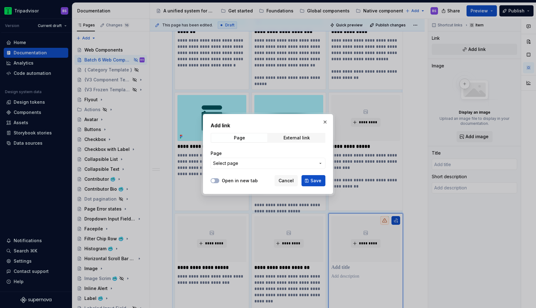
click at [262, 160] on button "Select page" at bounding box center [268, 163] width 115 height 11
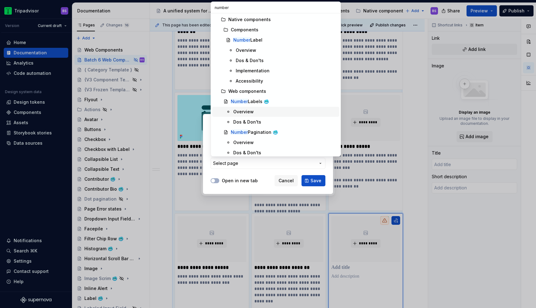
click at [255, 103] on div "Number Labels 🥶" at bounding box center [250, 101] width 38 height 6
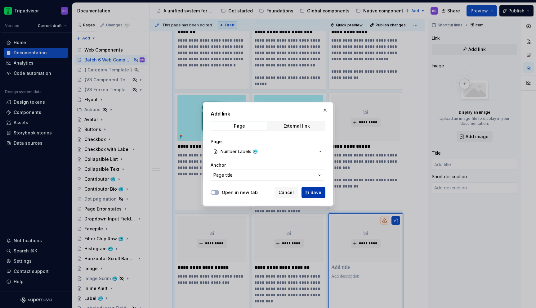
click at [315, 191] on span "Save" at bounding box center [316, 192] width 11 height 6
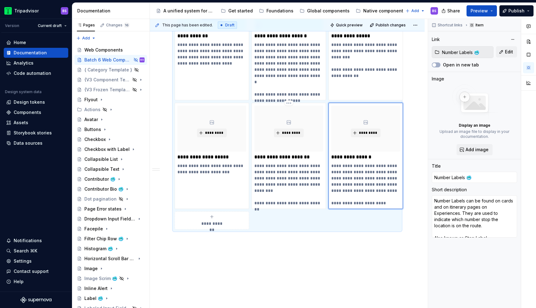
scroll to position [1647, 0]
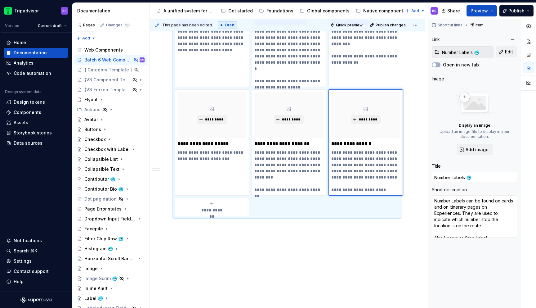
click at [234, 201] on div "**********" at bounding box center [212, 207] width 69 height 12
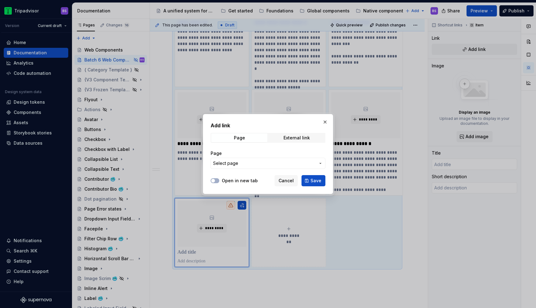
click at [254, 161] on span "Select page" at bounding box center [264, 163] width 102 height 6
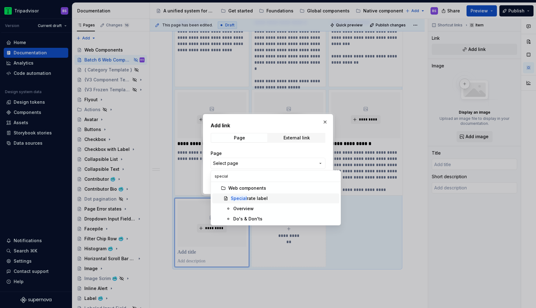
click at [261, 199] on div "Special rate label" at bounding box center [249, 198] width 37 height 6
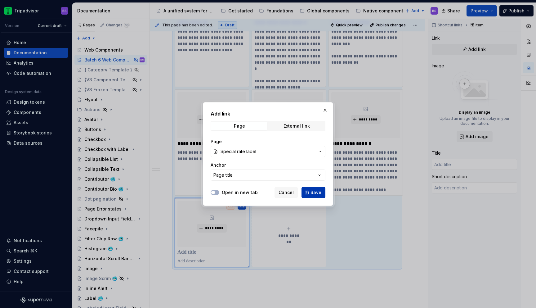
click at [311, 189] on button "Save" at bounding box center [314, 192] width 24 height 11
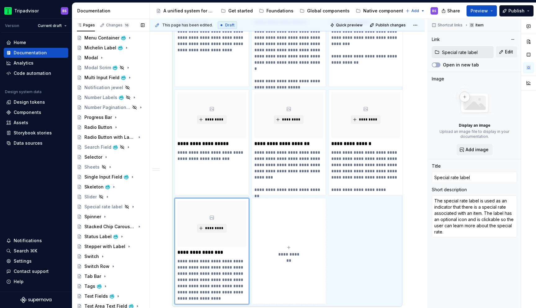
scroll to position [341, 0]
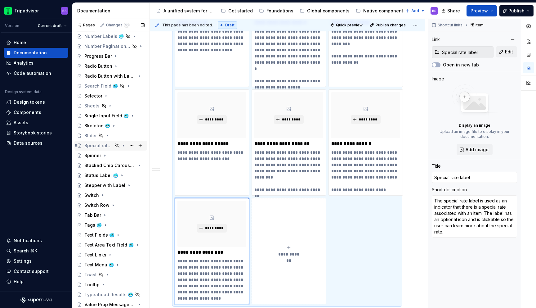
click at [103, 149] on div "Special rate label" at bounding box center [114, 145] width 60 height 9
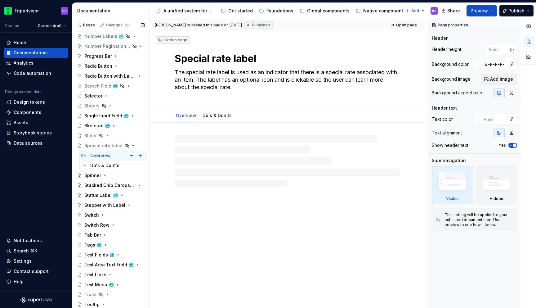
click at [100, 158] on div "Overview" at bounding box center [100, 155] width 20 height 6
click at [218, 57] on textarea "Special rate label" at bounding box center [285, 58] width 225 height 15
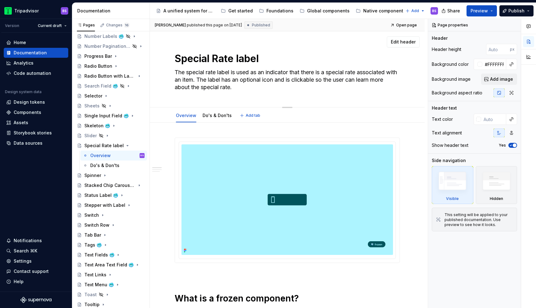
click at [239, 57] on textarea "Special Rate label" at bounding box center [285, 58] width 225 height 15
click at [115, 146] on div "Special Rate Label" at bounding box center [101, 145] width 35 height 6
click at [130, 145] on button "Page tree" at bounding box center [131, 145] width 9 height 9
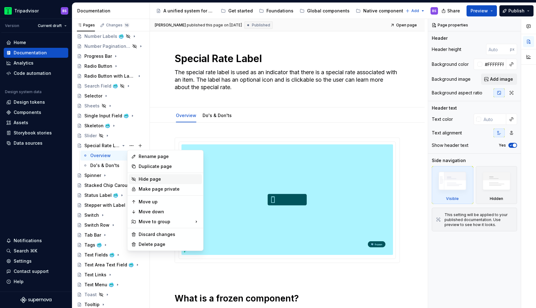
click at [155, 179] on div "Hide page" at bounding box center [169, 179] width 61 height 6
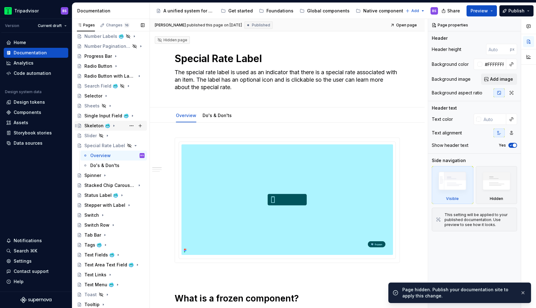
click at [111, 126] on icon "Page tree" at bounding box center [113, 125] width 5 height 5
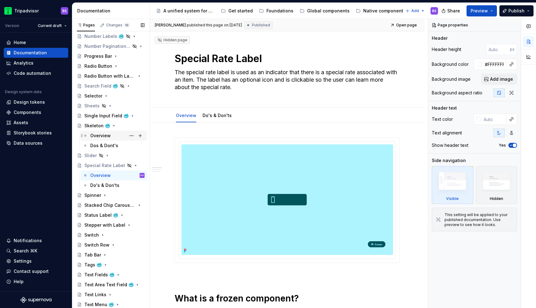
click at [120, 132] on div "Overview" at bounding box center [117, 135] width 54 height 9
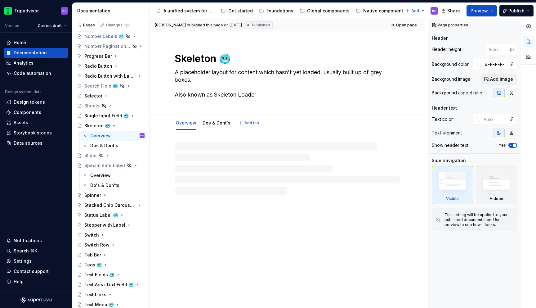
click at [261, 61] on textarea "Skeleton 🥶" at bounding box center [285, 58] width 225 height 15
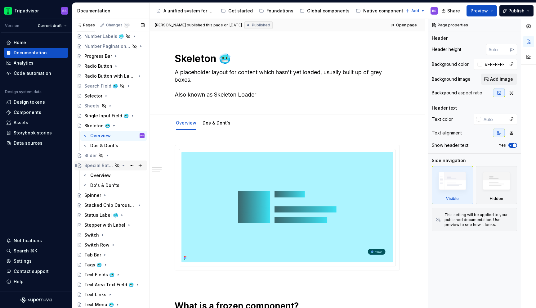
click at [109, 165] on div "Special Rate Label" at bounding box center [98, 165] width 29 height 6
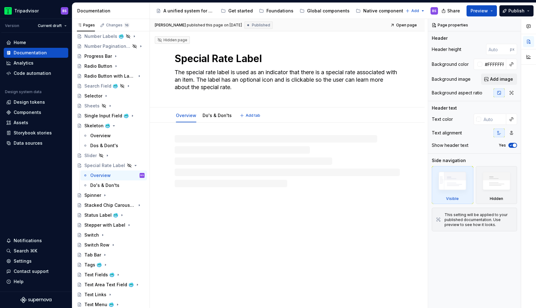
click at [244, 63] on textarea "Special Rate Label" at bounding box center [285, 58] width 225 height 15
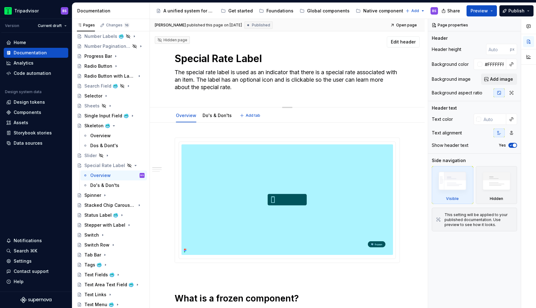
paste textarea "🥶"
click at [130, 164] on button "Page tree" at bounding box center [131, 165] width 9 height 9
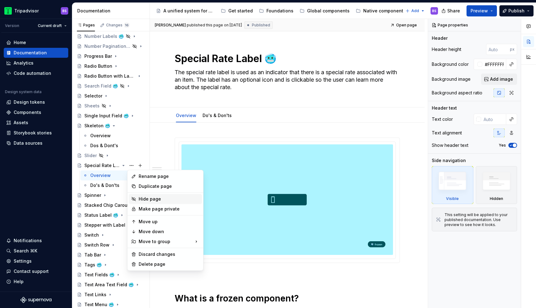
click at [146, 200] on div "Hide page" at bounding box center [169, 199] width 61 height 6
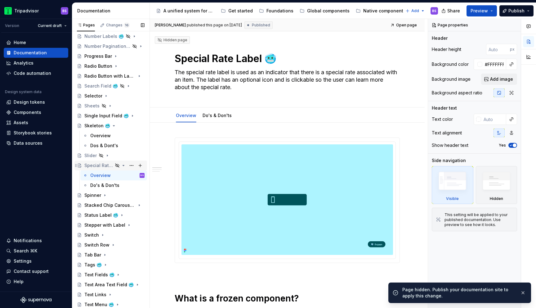
click at [124, 164] on icon "Page tree" at bounding box center [123, 165] width 5 height 5
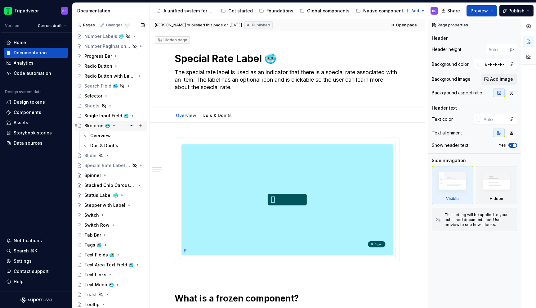
click at [113, 126] on icon "Page tree" at bounding box center [114, 125] width 2 height 1
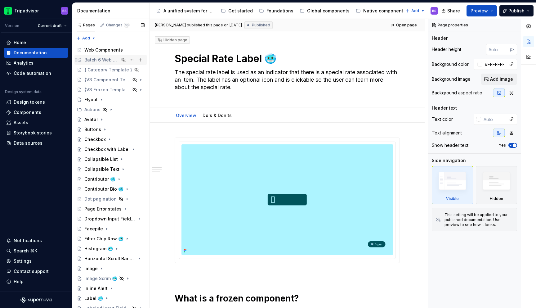
click at [105, 62] on div "Batch 6 Web Components" at bounding box center [101, 60] width 35 height 6
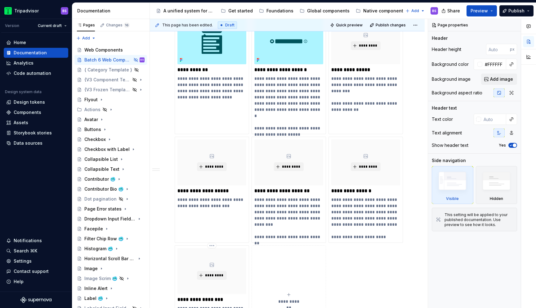
scroll to position [1552, 0]
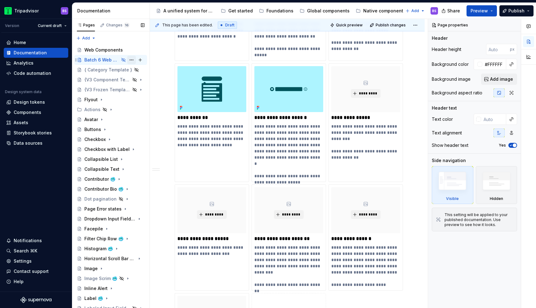
click at [130, 61] on button "Page tree" at bounding box center [131, 60] width 9 height 9
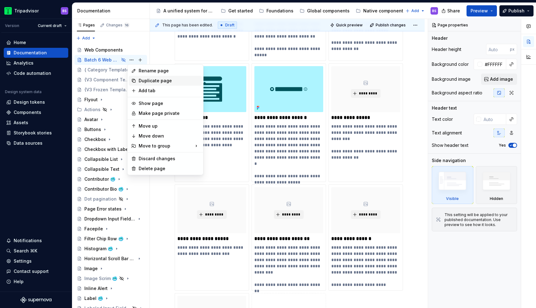
click at [153, 79] on div "Duplicate page" at bounding box center [169, 81] width 61 height 6
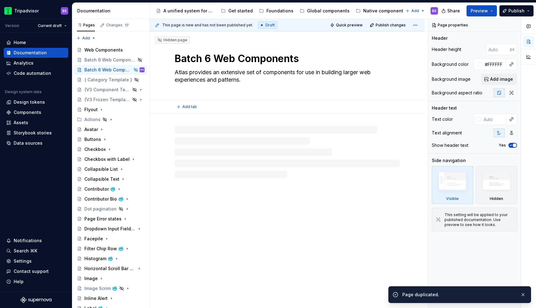
click at [207, 57] on textarea "Batch 6 Web Components" at bounding box center [285, 58] width 225 height 15
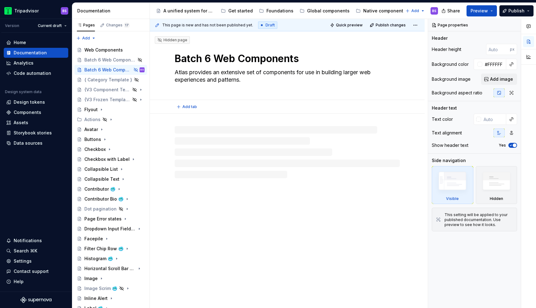
click at [211, 57] on textarea "Batch 6 Web Components" at bounding box center [285, 58] width 225 height 15
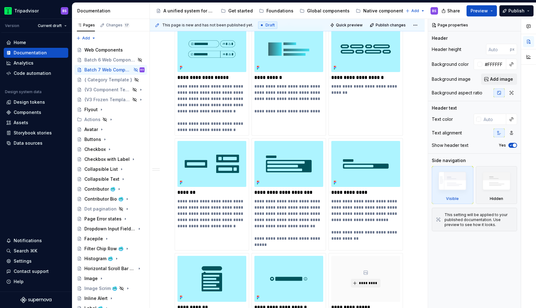
scroll to position [1735, 0]
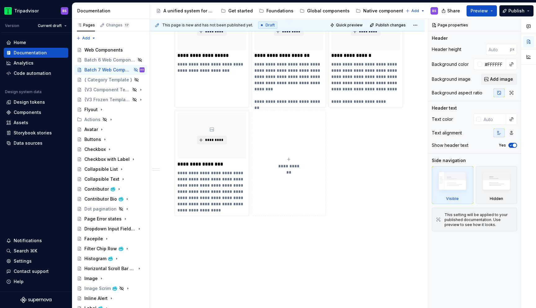
click at [287, 145] on button "**********" at bounding box center [289, 163] width 74 height 106
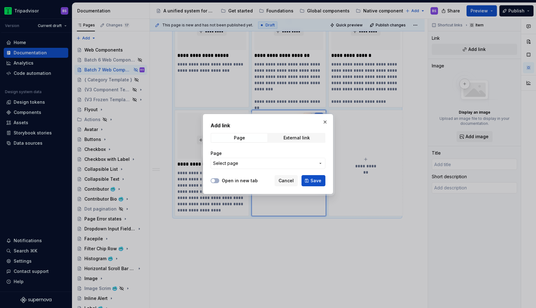
click at [277, 162] on span "Select page" at bounding box center [264, 163] width 102 height 6
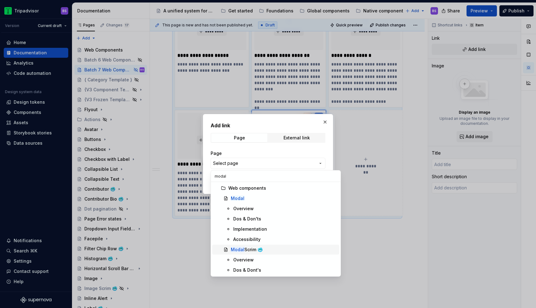
click at [255, 245] on span "Modal Scrim 🥶" at bounding box center [275, 250] width 127 height 10
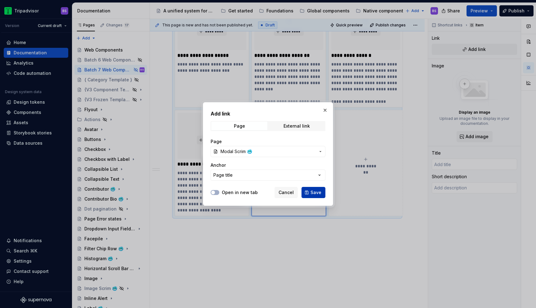
click at [308, 196] on button "Save" at bounding box center [314, 192] width 24 height 11
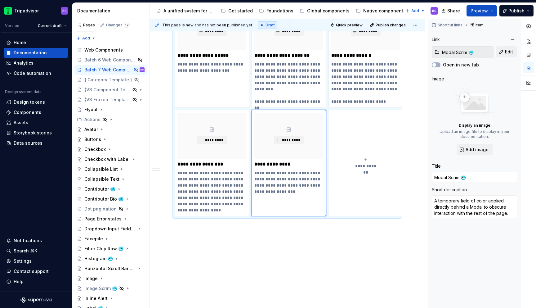
click at [362, 163] on span "**********" at bounding box center [366, 166] width 27 height 6
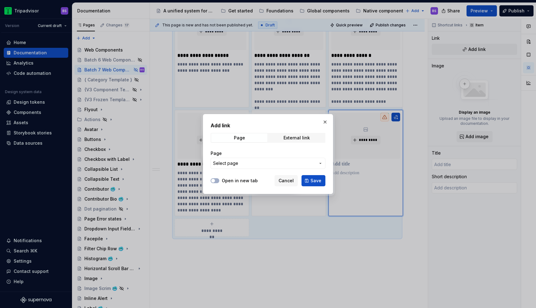
click at [276, 160] on button "Select page" at bounding box center [268, 163] width 115 height 11
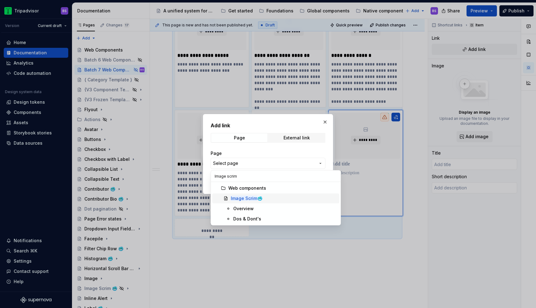
click at [245, 197] on mark "Image Scrim" at bounding box center [244, 198] width 26 height 5
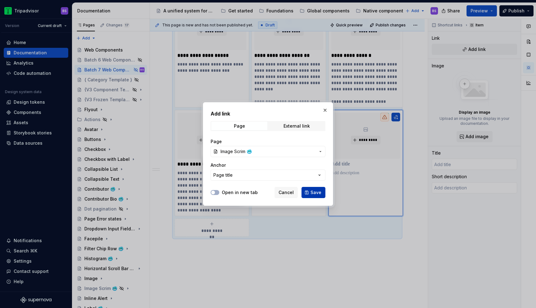
click at [308, 191] on button "Save" at bounding box center [314, 192] width 24 height 11
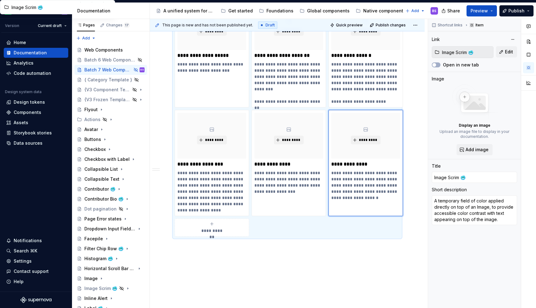
click at [218, 227] on span "**********" at bounding box center [212, 230] width 27 height 6
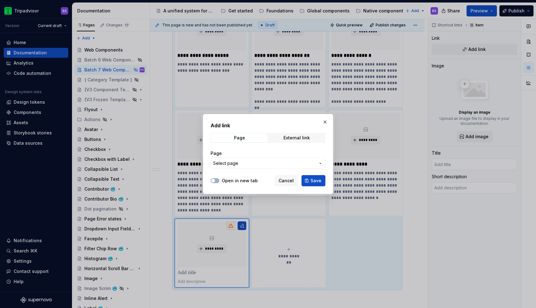
click at [227, 166] on span "Select page" at bounding box center [225, 163] width 25 height 6
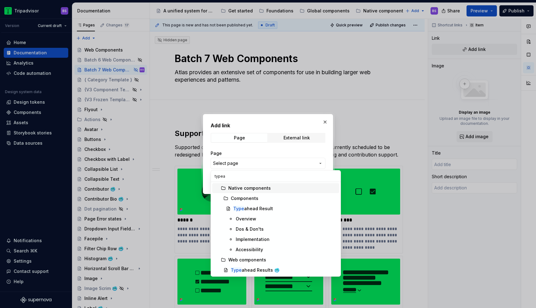
scroll to position [1735, 0]
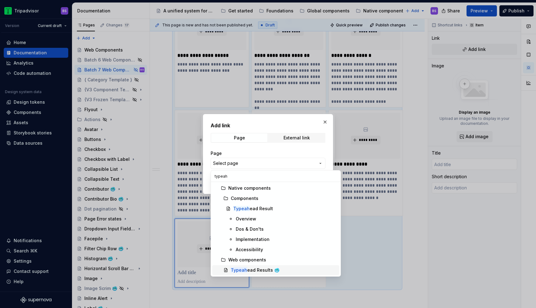
type input "typeah"
click at [262, 270] on div "Typeah ead Results 🥶" at bounding box center [255, 270] width 49 height 6
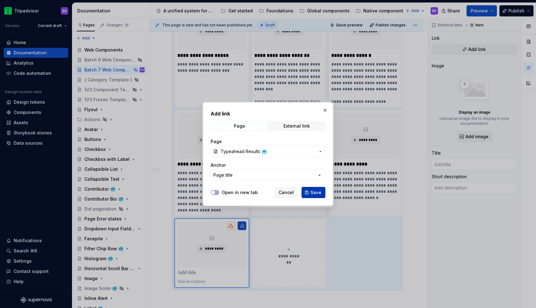
click at [319, 189] on button "Save" at bounding box center [314, 192] width 24 height 11
type textarea "*"
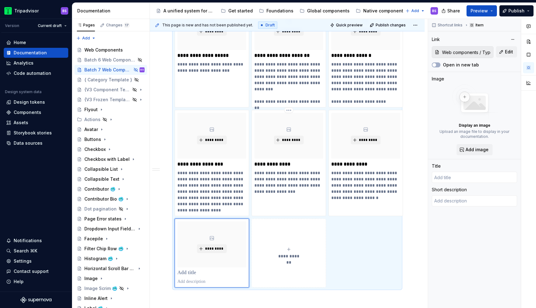
type input "Typeahead Results 🥶"
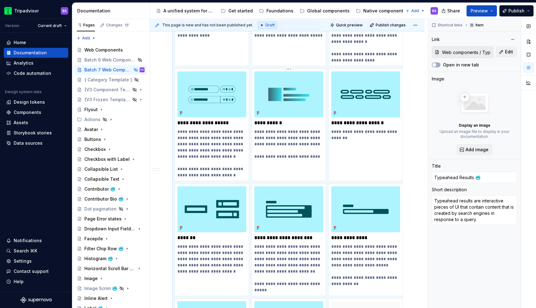
scroll to position [1331, 0]
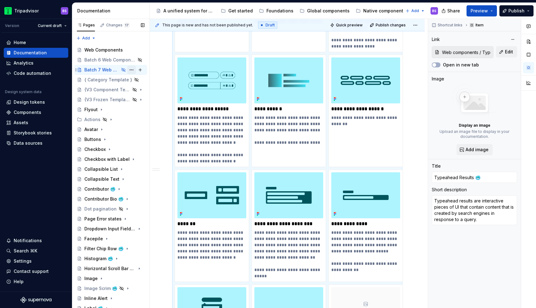
click at [131, 70] on button "Page tree" at bounding box center [131, 69] width 9 height 9
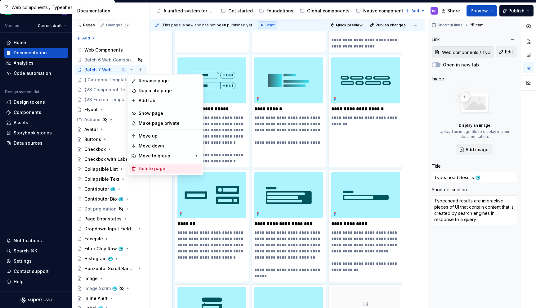
click at [154, 168] on div "Delete page" at bounding box center [169, 168] width 61 height 6
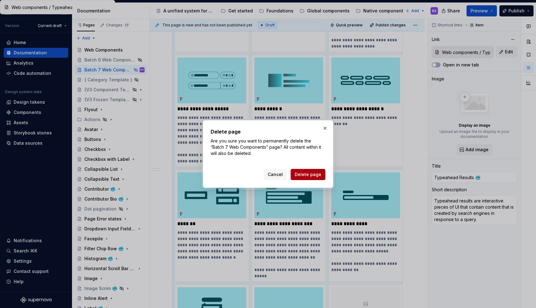
click at [315, 172] on span "Delete page" at bounding box center [308, 174] width 27 height 6
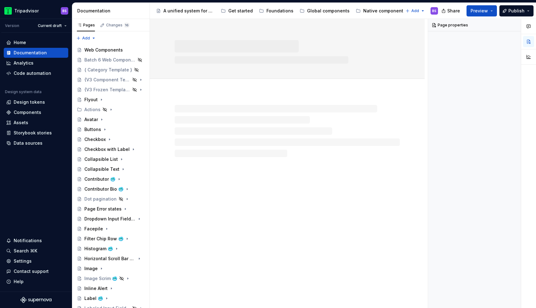
scroll to position [0, 0]
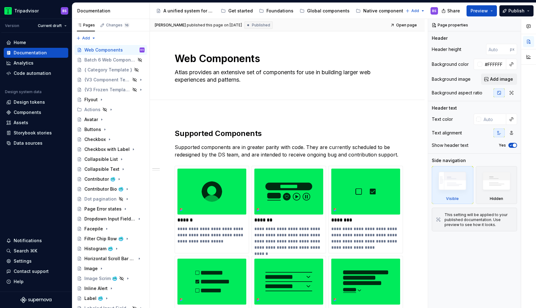
type textarea "*"
